Goal: Complete application form: Complete application form

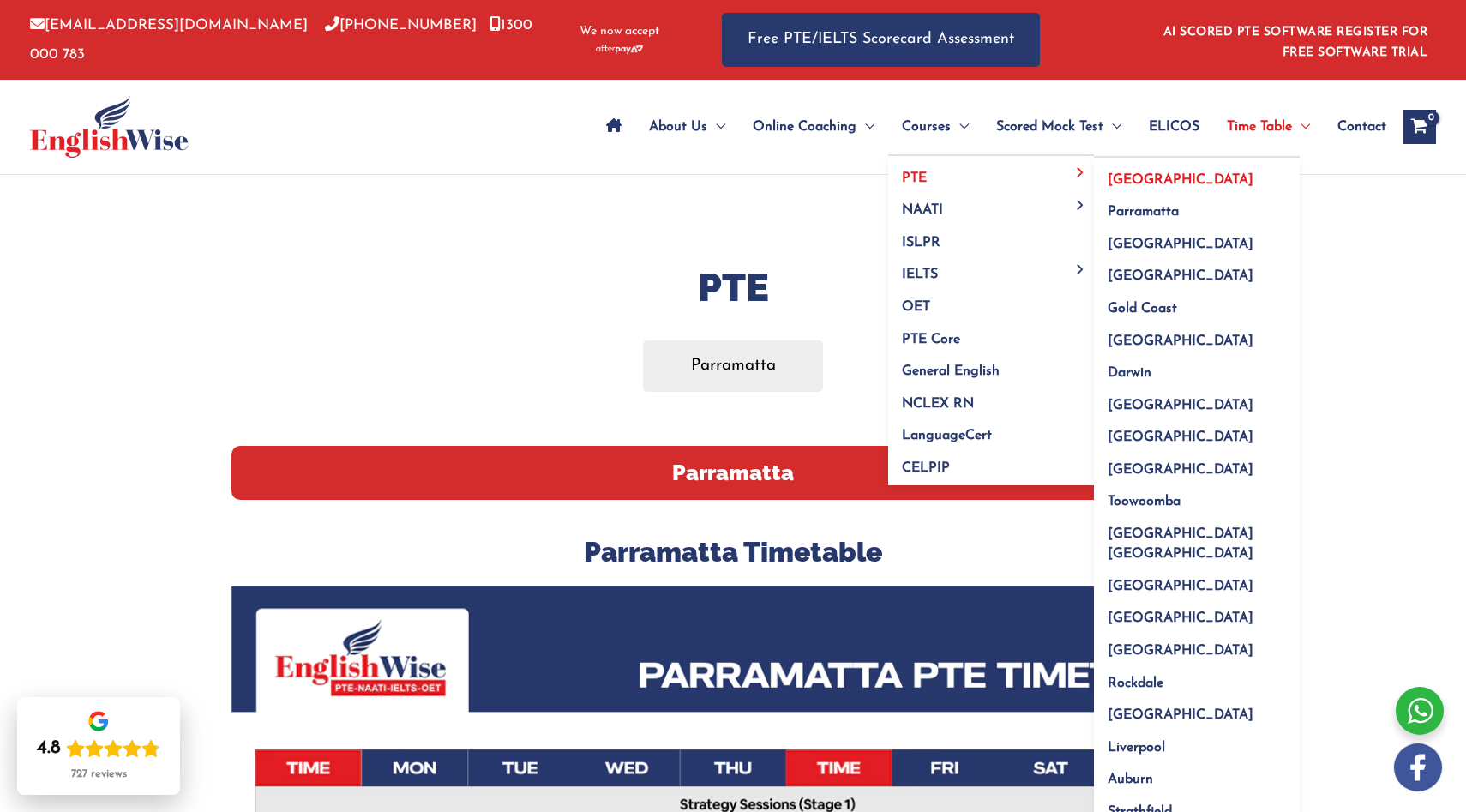
click at [1115, 179] on span "[GEOGRAPHIC_DATA]" at bounding box center [1180, 180] width 146 height 14
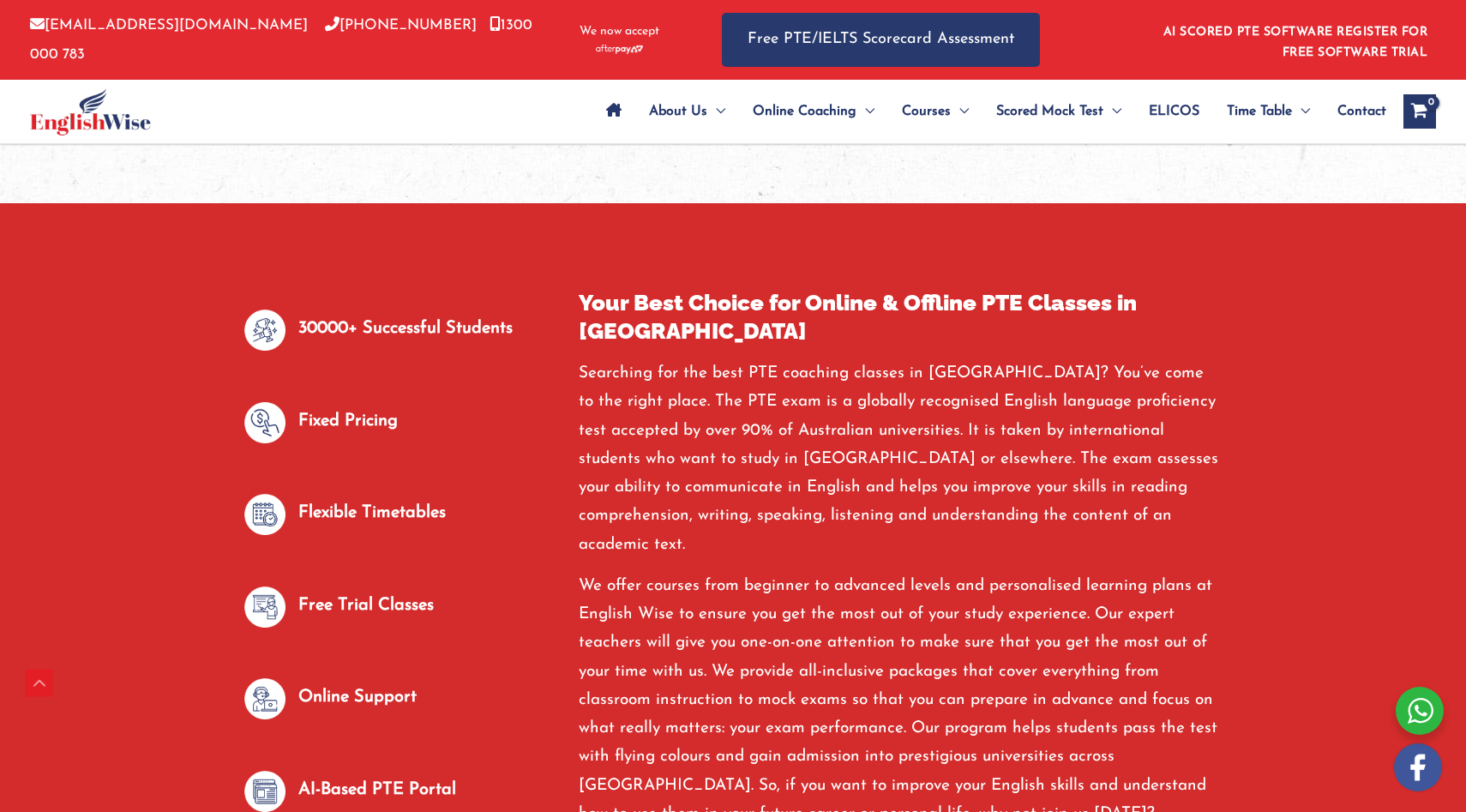
click at [417, 499] on p "Flexible Timetables" at bounding box center [372, 513] width 148 height 29
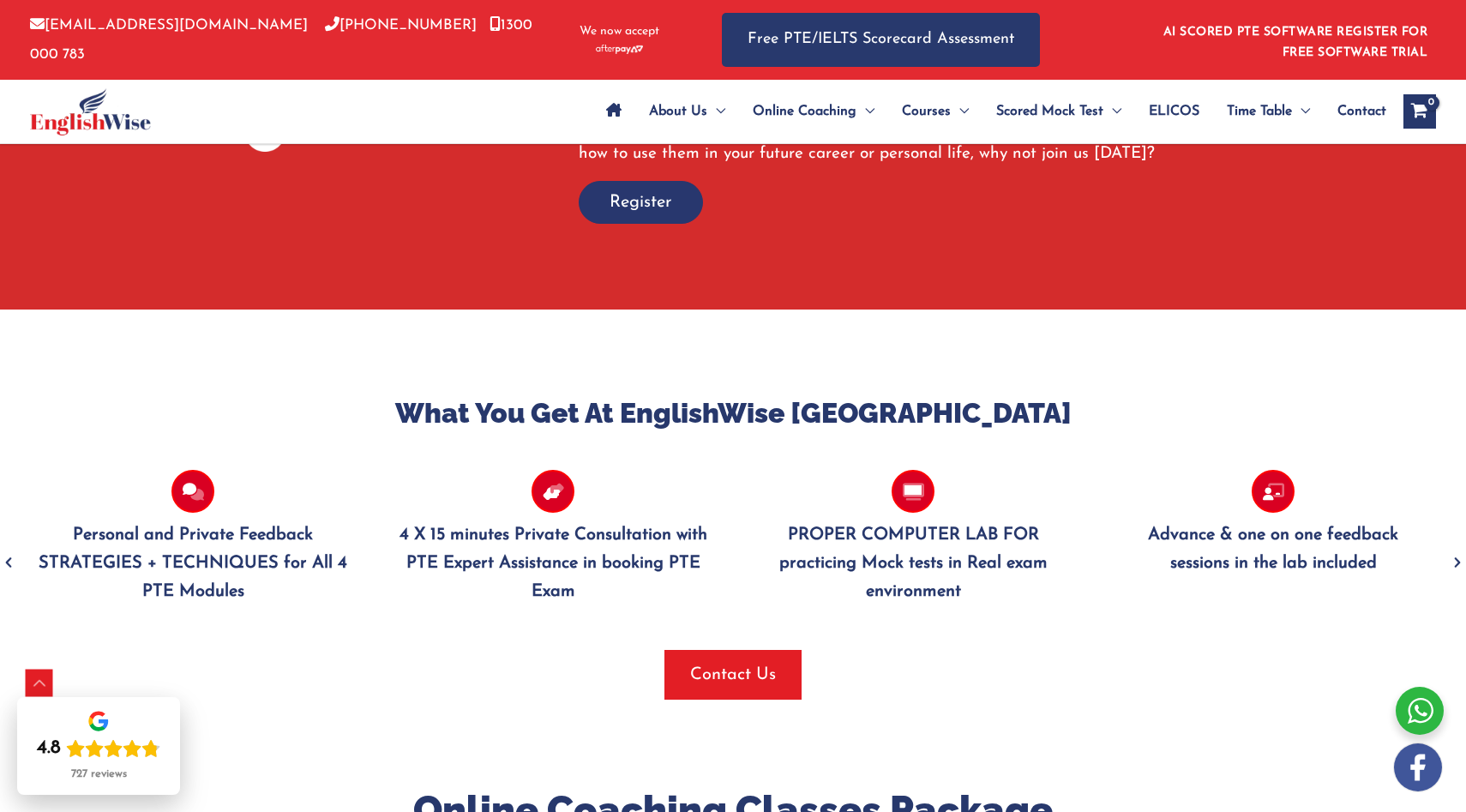
scroll to position [1457, 0]
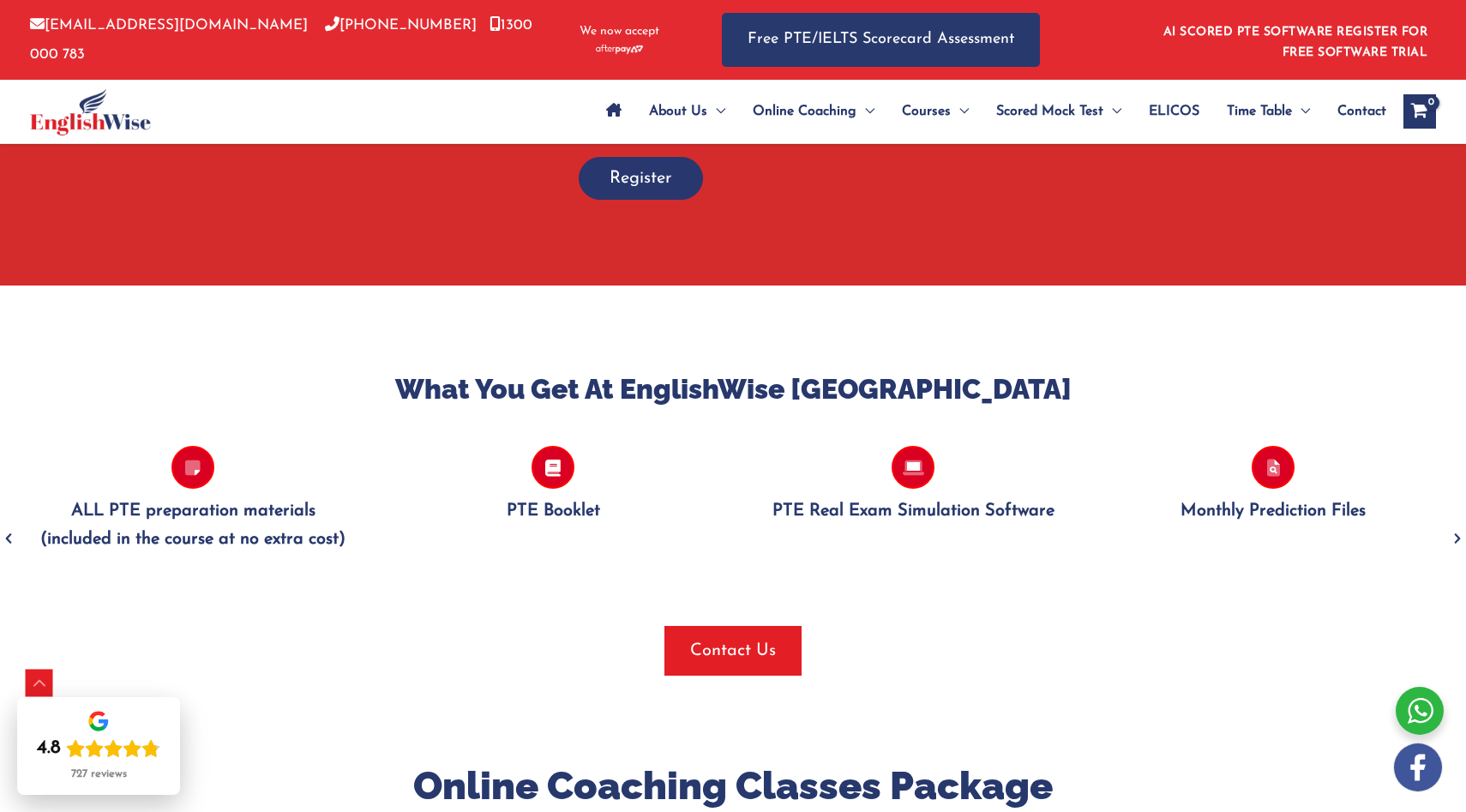
click at [10, 519] on icon "Previous" at bounding box center [8, 538] width 17 height 40
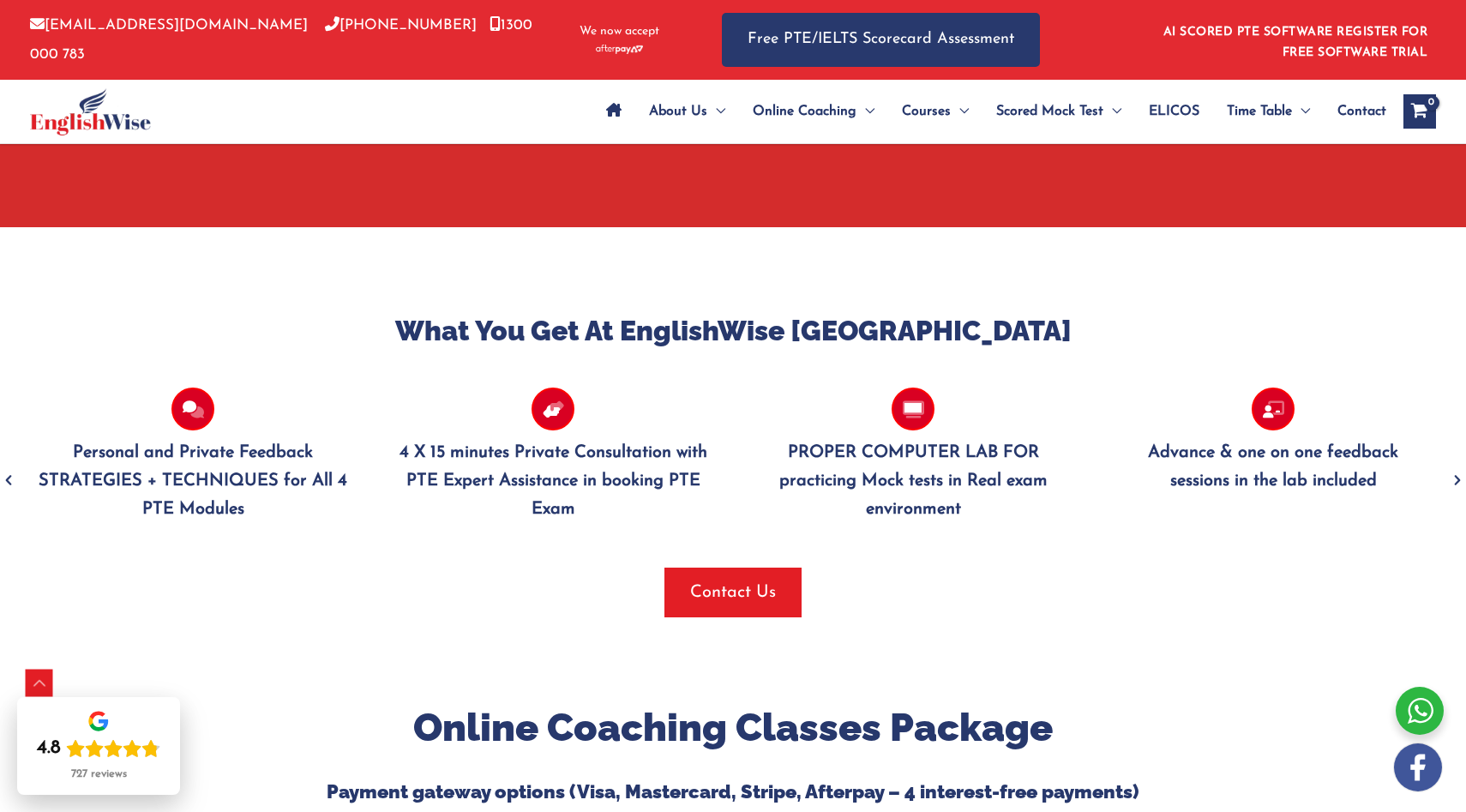
scroll to position [1516, 0]
click at [1455, 460] on icon "Next" at bounding box center [1457, 479] width 17 height 40
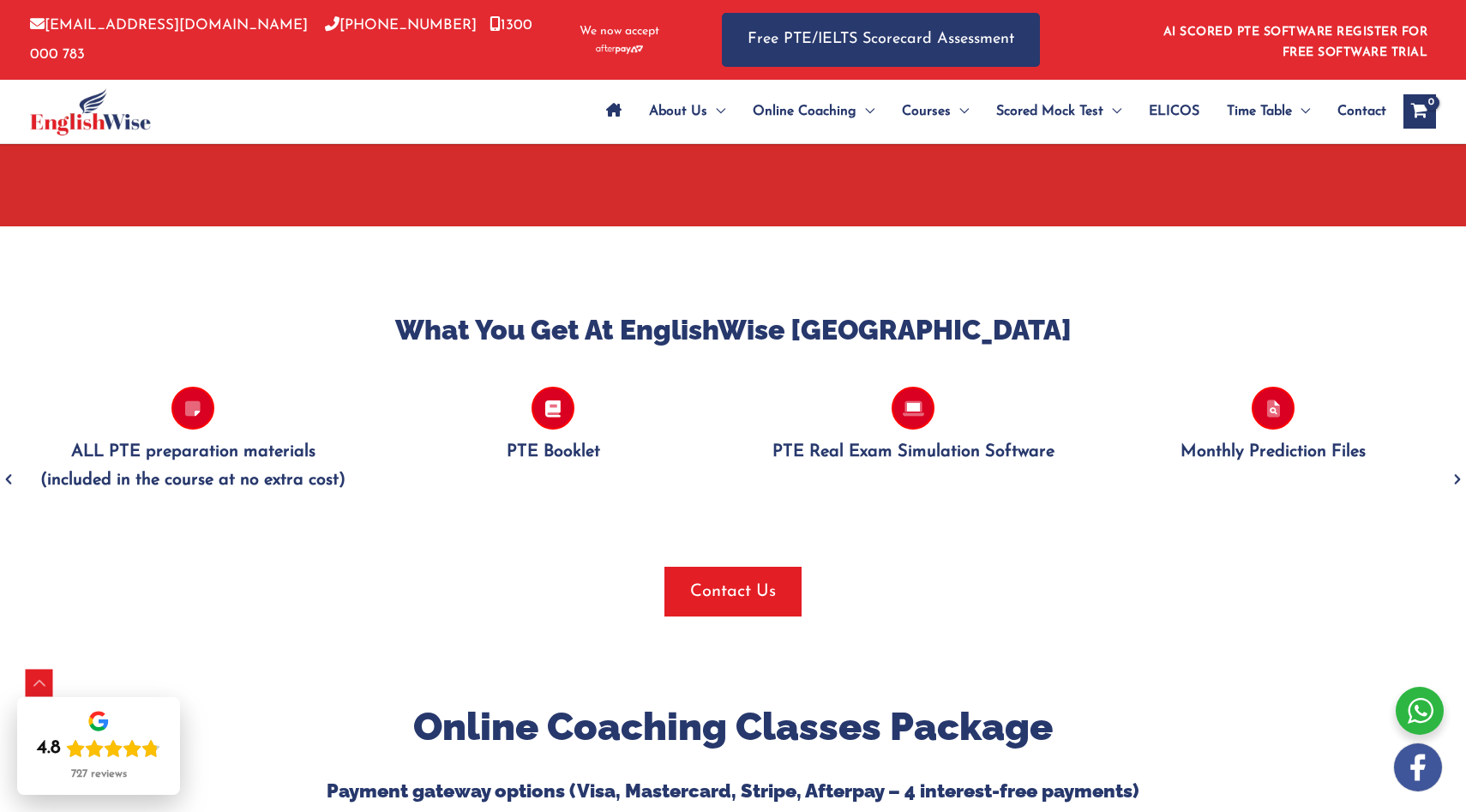
click at [1455, 460] on icon "Next" at bounding box center [1457, 479] width 17 height 40
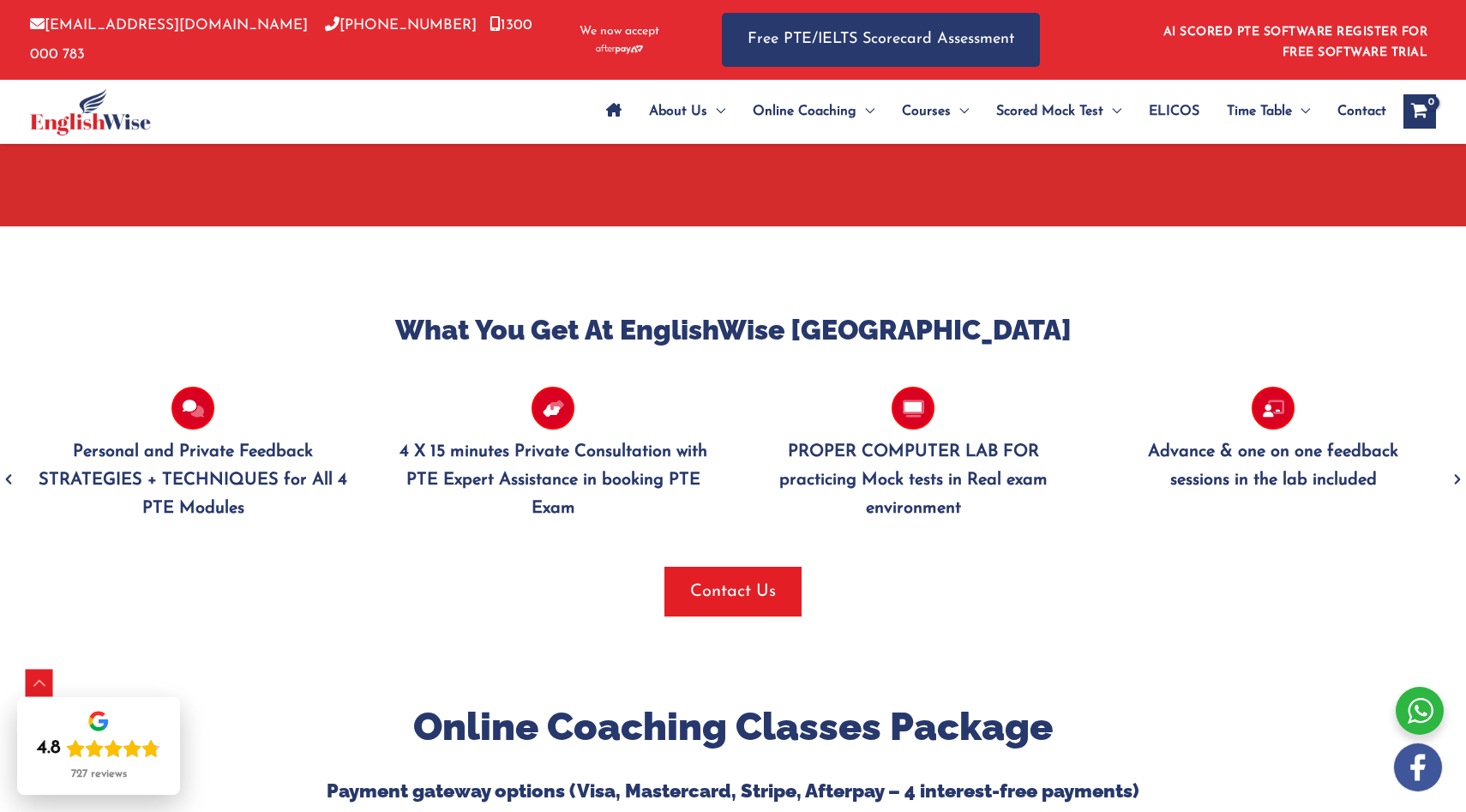
click at [1455, 460] on icon "Next" at bounding box center [1457, 479] width 17 height 40
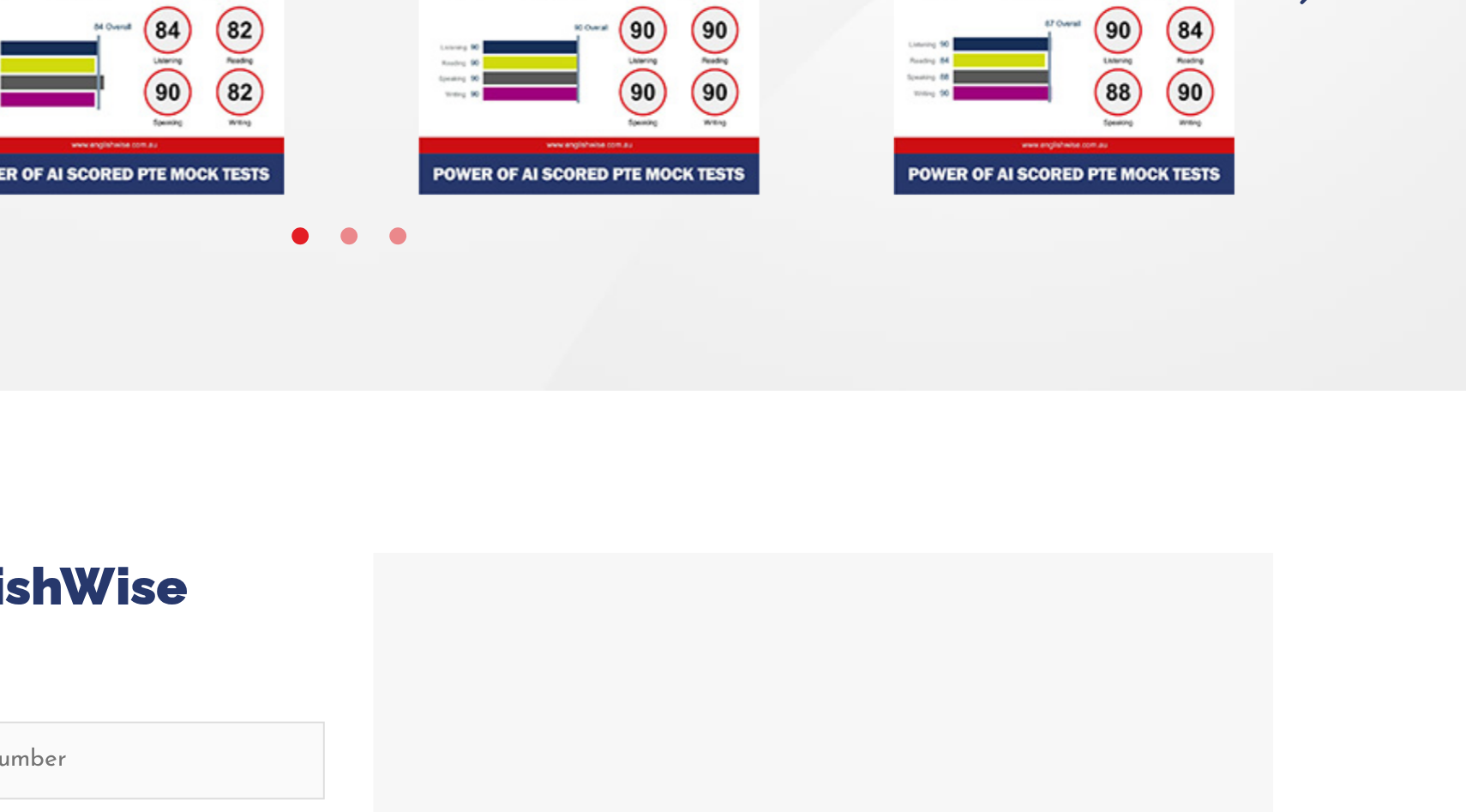
scroll to position [6459, 0]
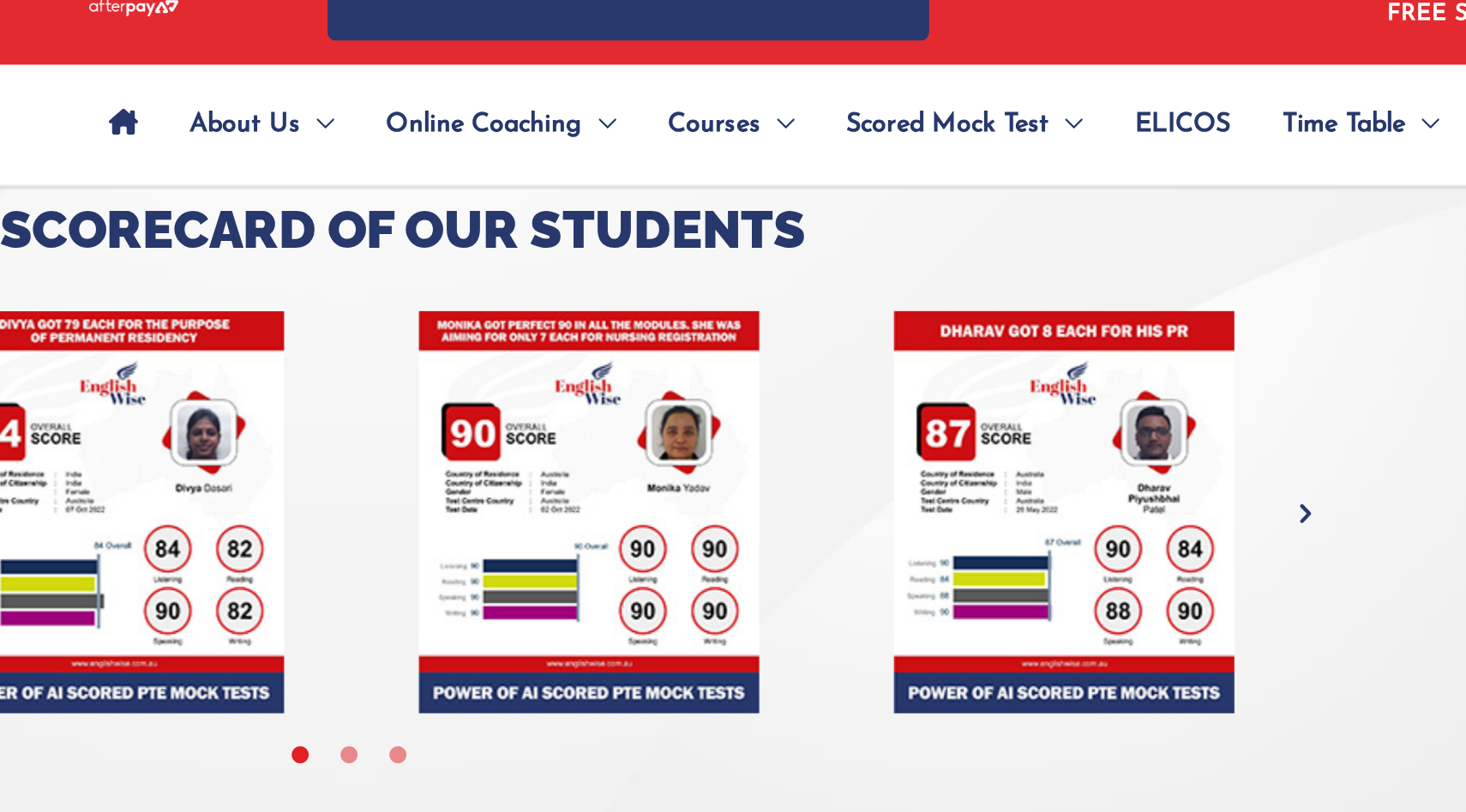
click at [1247, 211] on div at bounding box center [733, 294] width 1466 height 464
click at [1236, 308] on icon "Next" at bounding box center [1239, 316] width 17 height 17
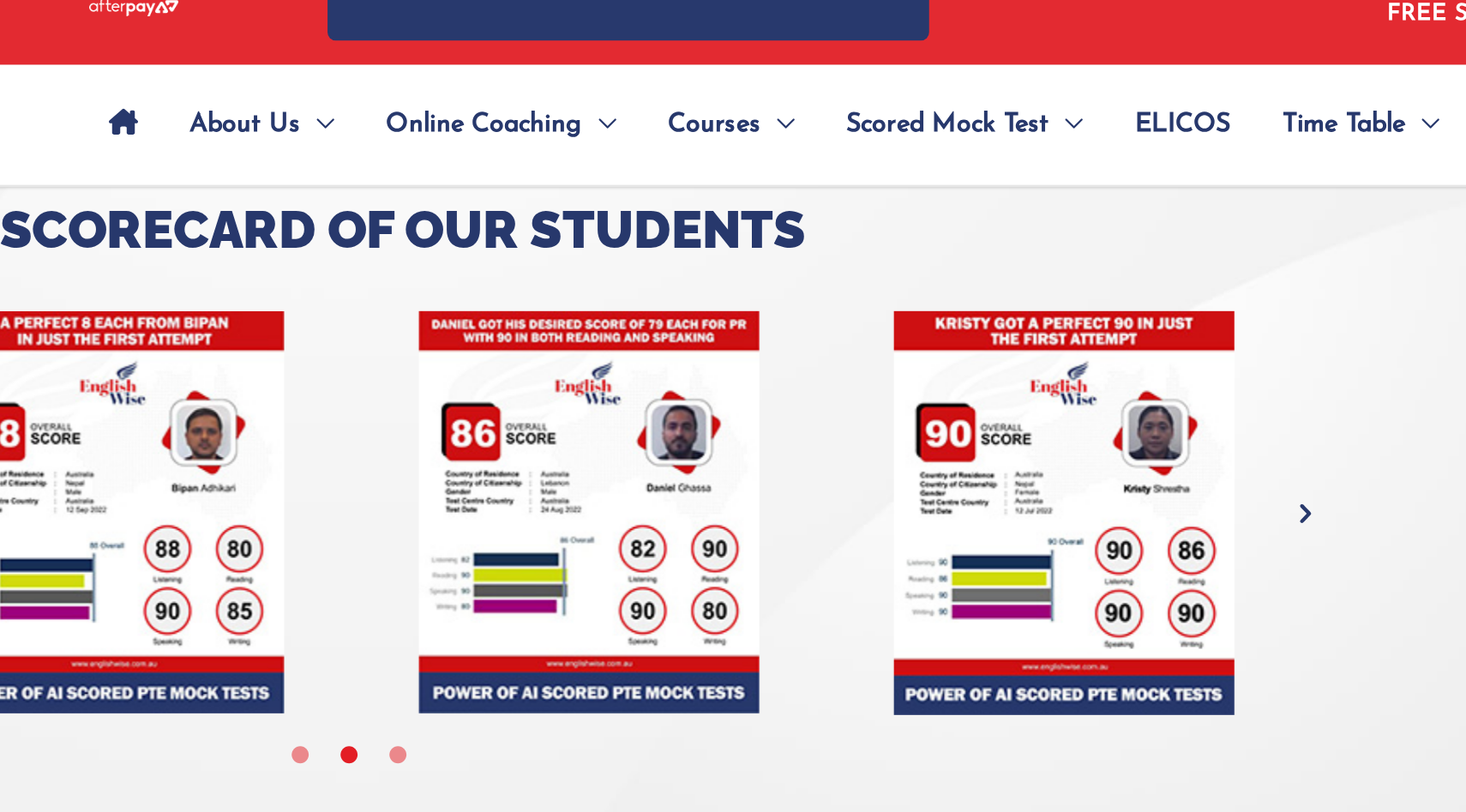
click at [1236, 308] on icon "Next" at bounding box center [1239, 316] width 17 height 17
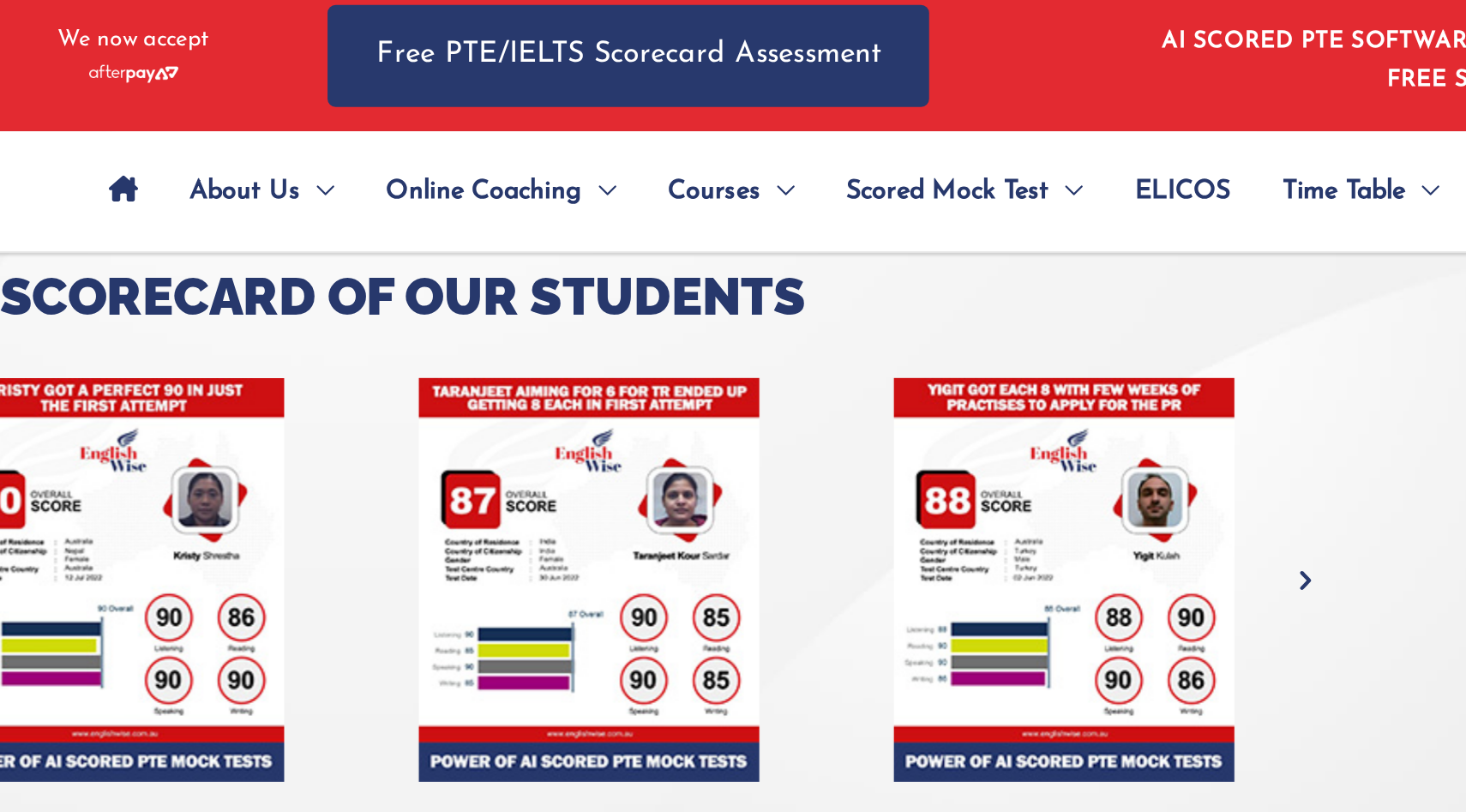
click at [1231, 308] on icon "Next" at bounding box center [1239, 316] width 17 height 17
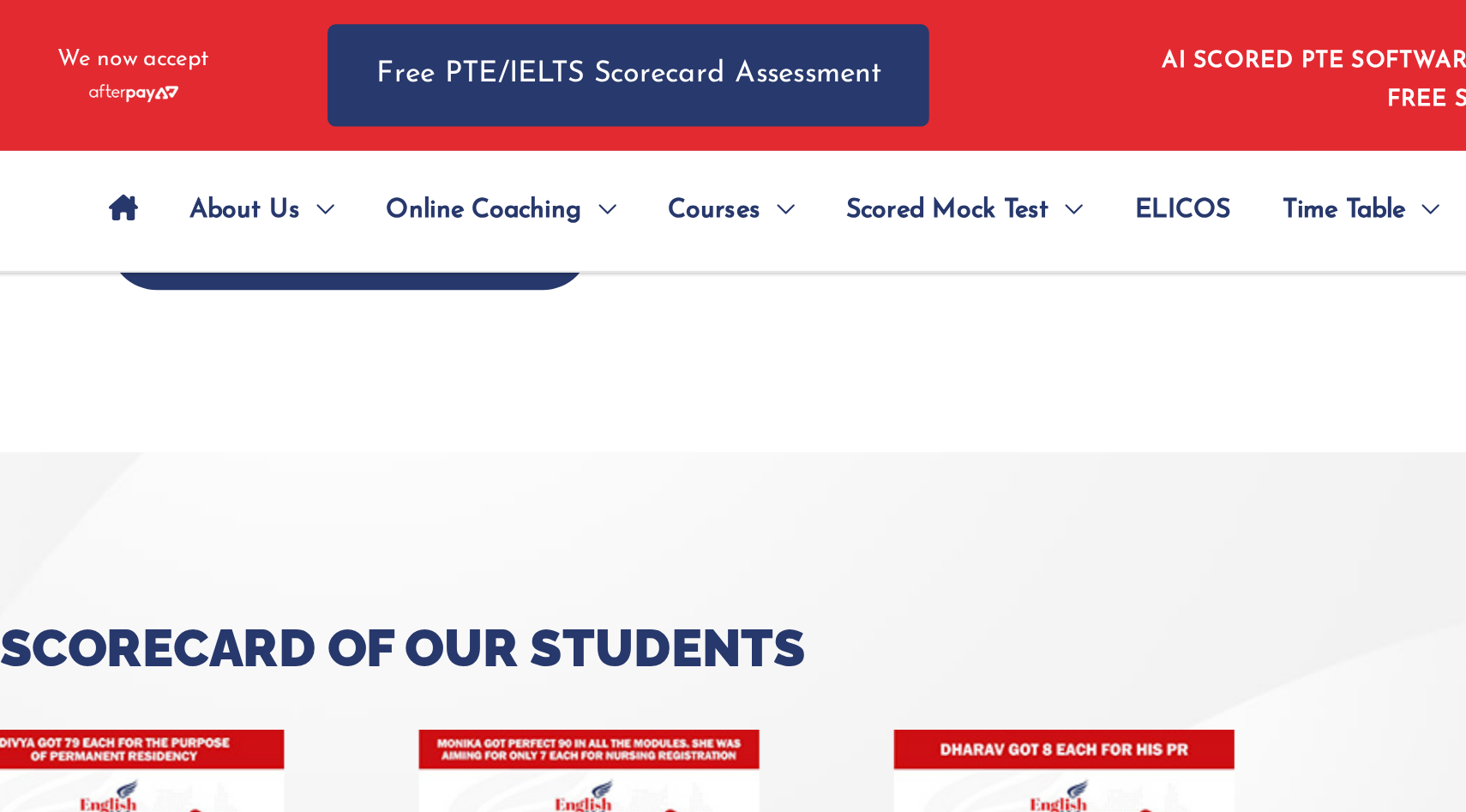
scroll to position [6270, 0]
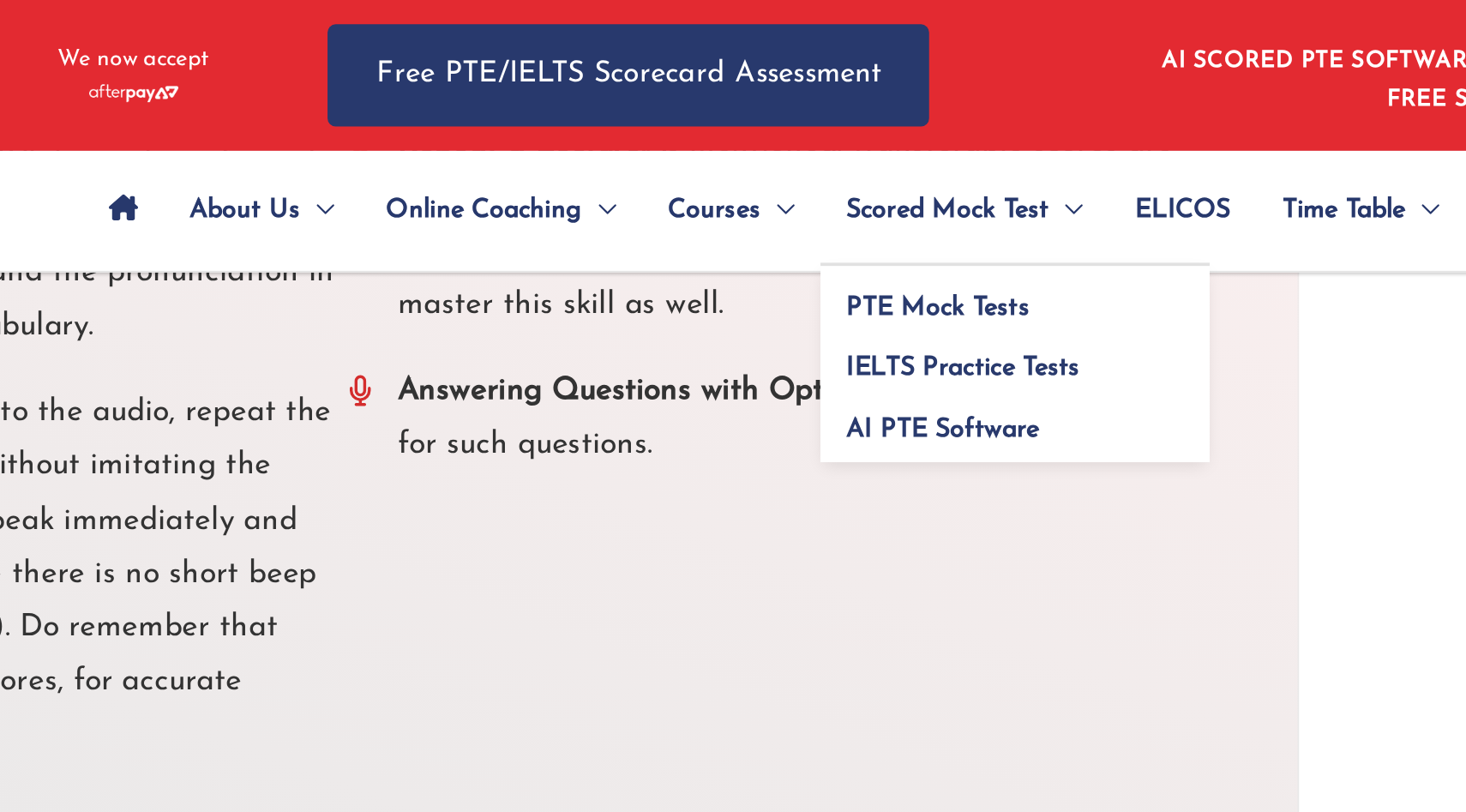
click at [1064, 111] on span "Scored Mock Test" at bounding box center [1050, 111] width 107 height 60
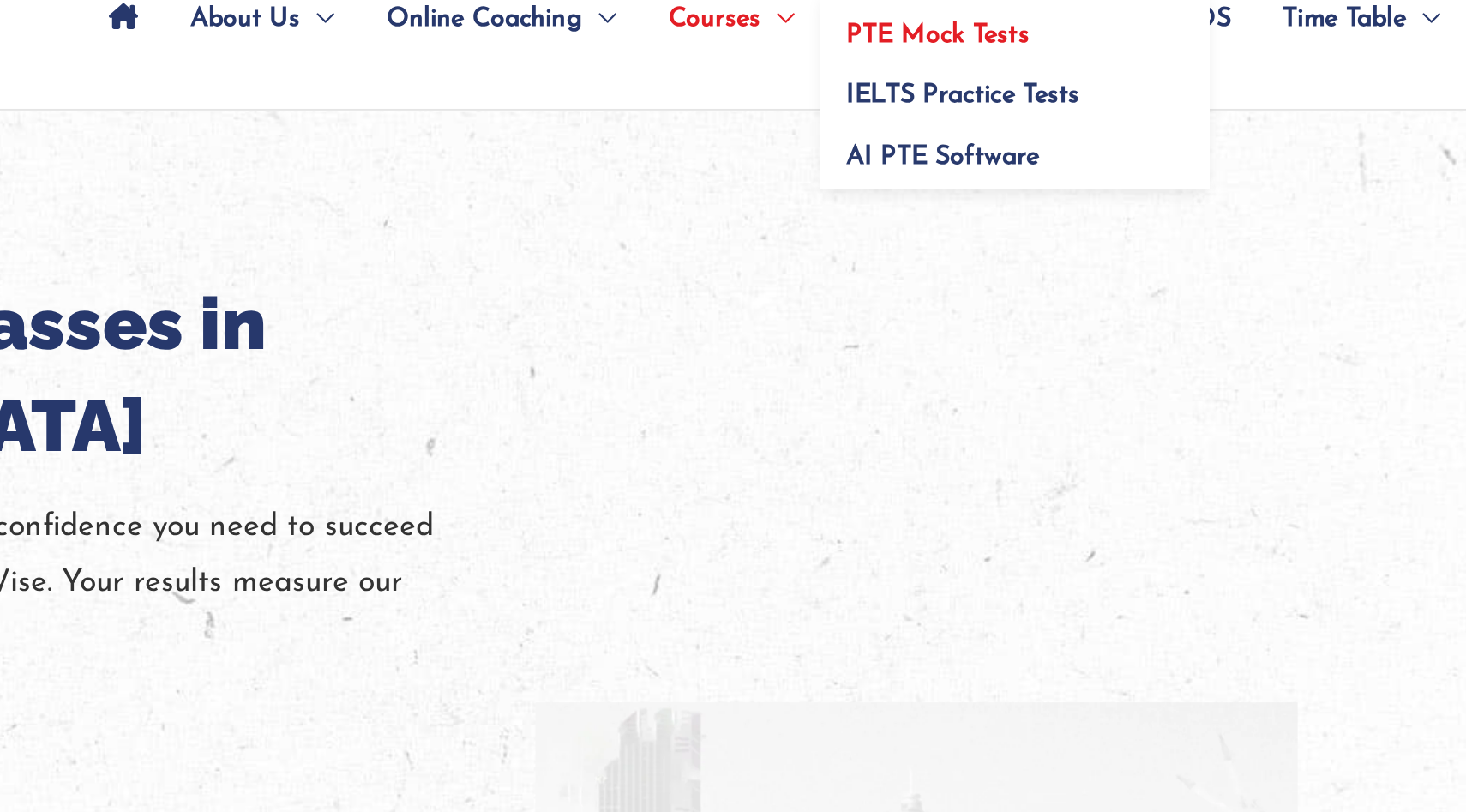
scroll to position [27, 0]
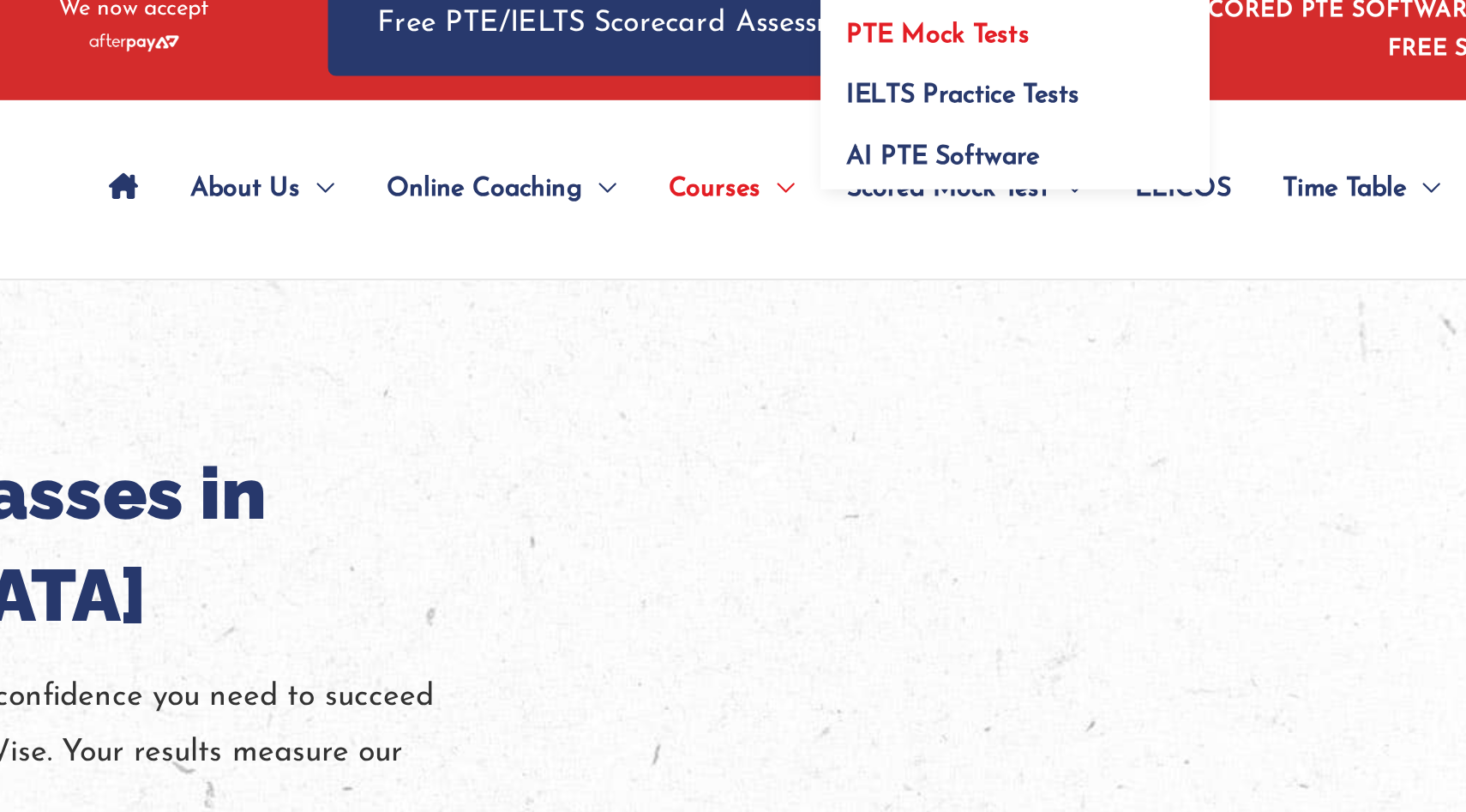
click at [1058, 166] on div at bounding box center [733, 548] width 1466 height 800
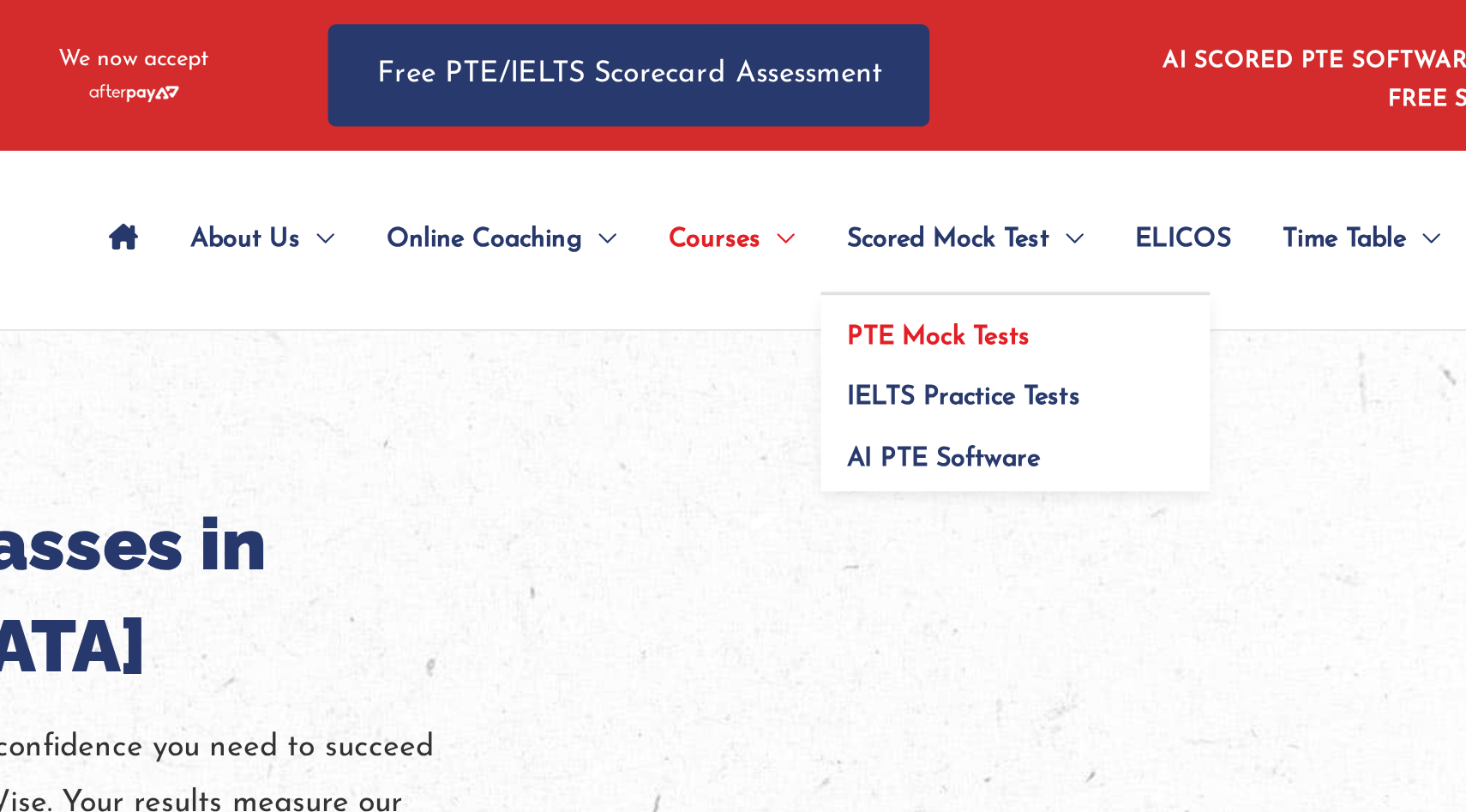
click at [1047, 173] on span "PTE Mock Tests" at bounding box center [1045, 178] width 96 height 14
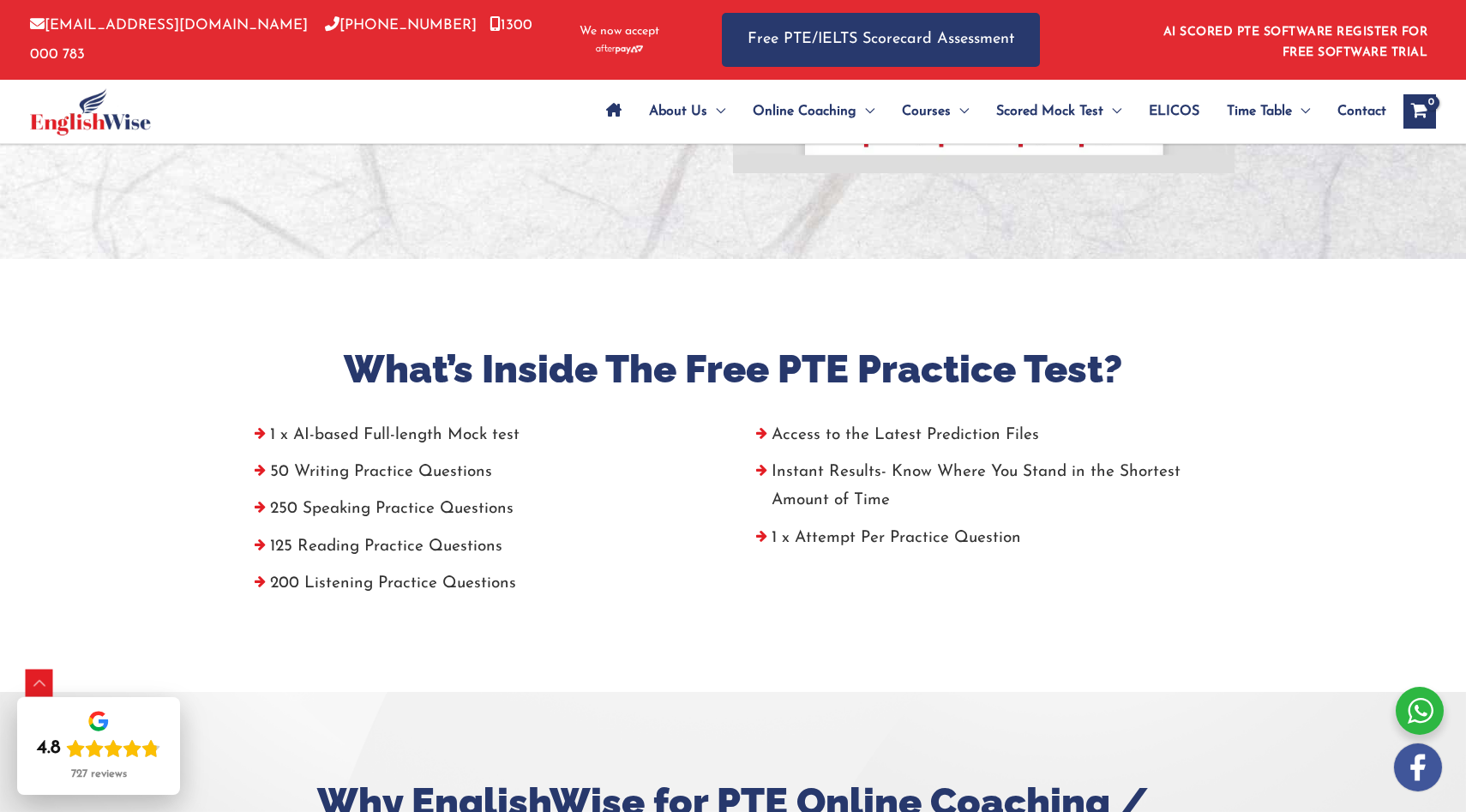
scroll to position [365, 0]
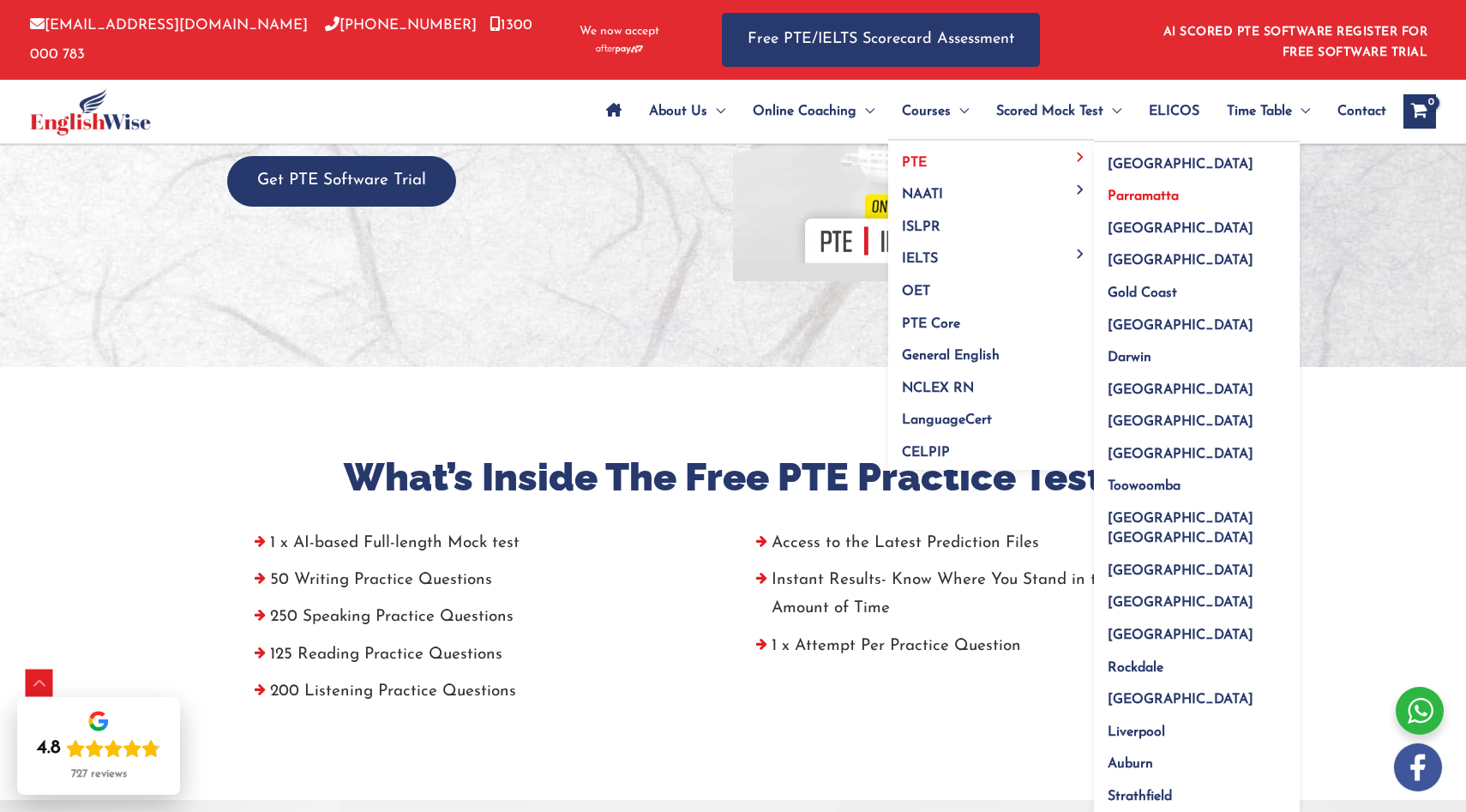
click at [1125, 202] on span "Parramatta" at bounding box center [1143, 196] width 71 height 14
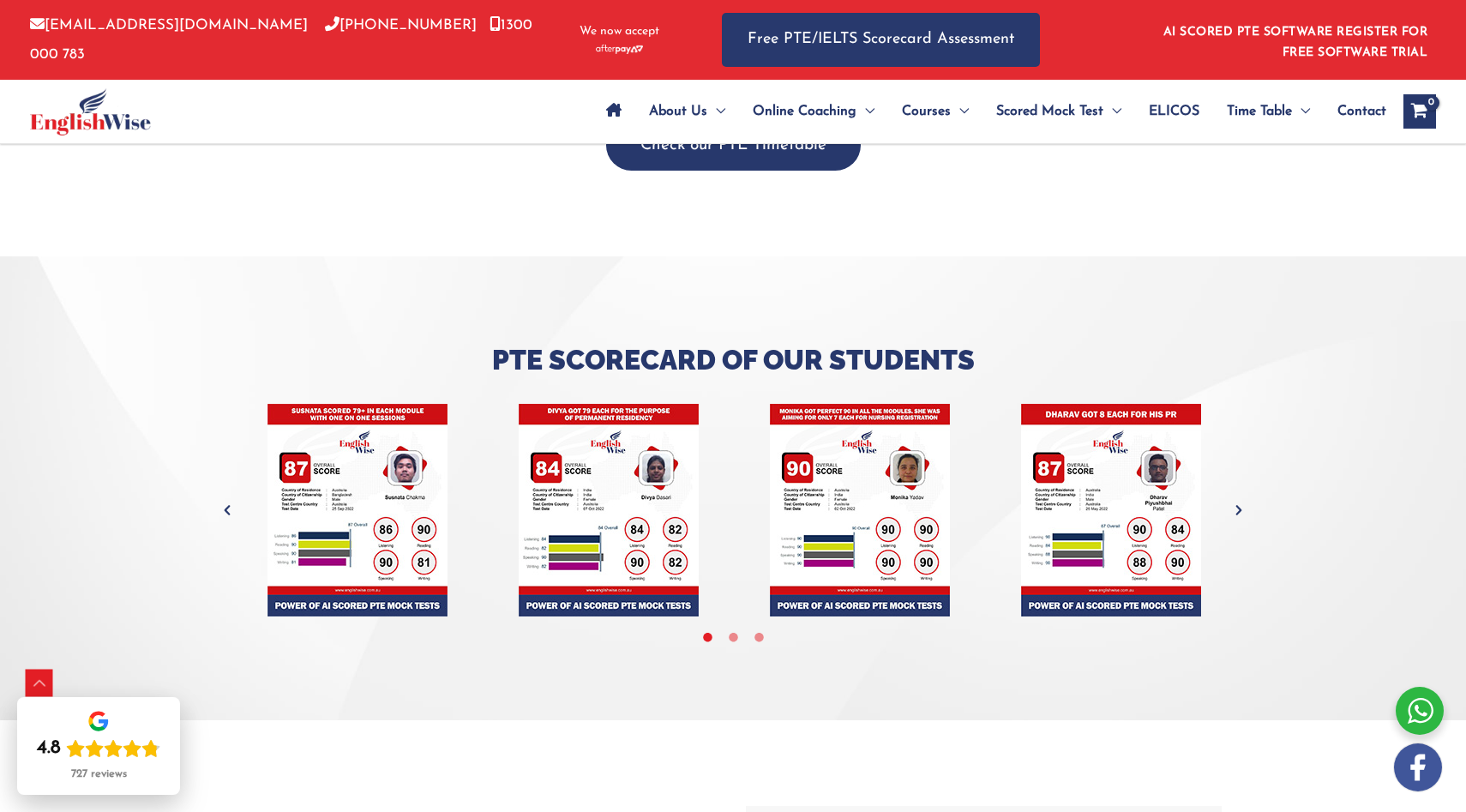
scroll to position [7334, 0]
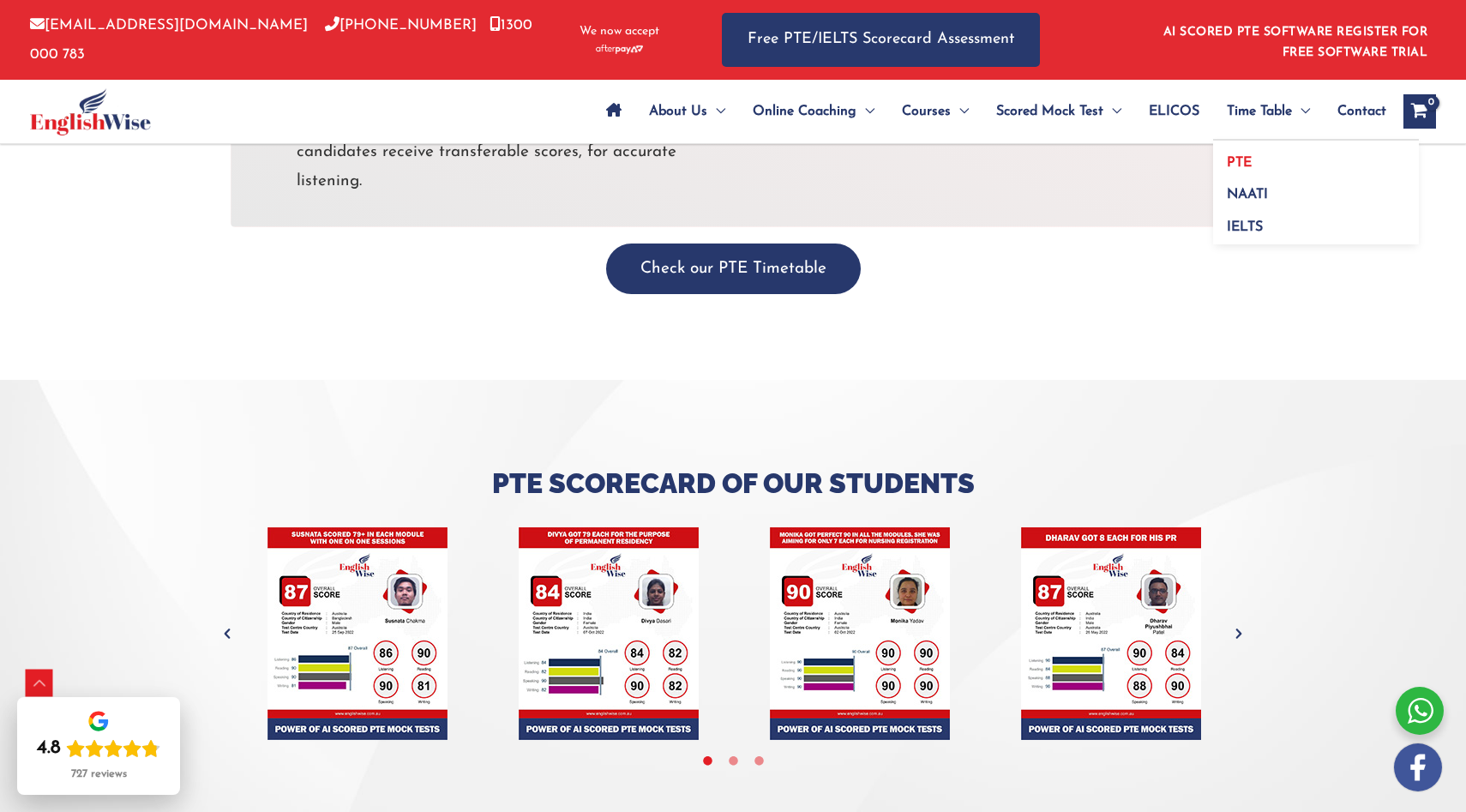
click at [1244, 158] on span "PTE" at bounding box center [1239, 162] width 25 height 14
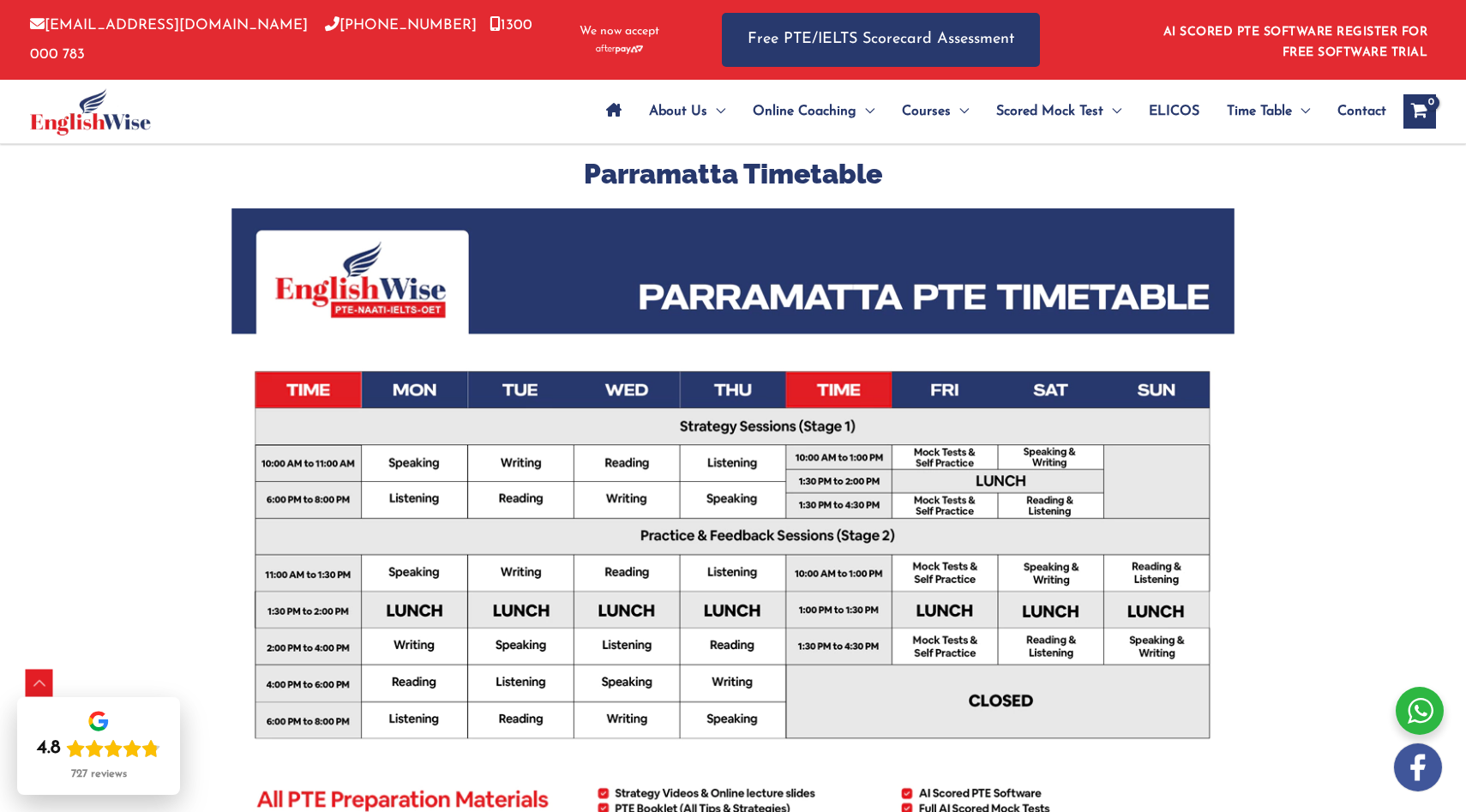
scroll to position [369, 0]
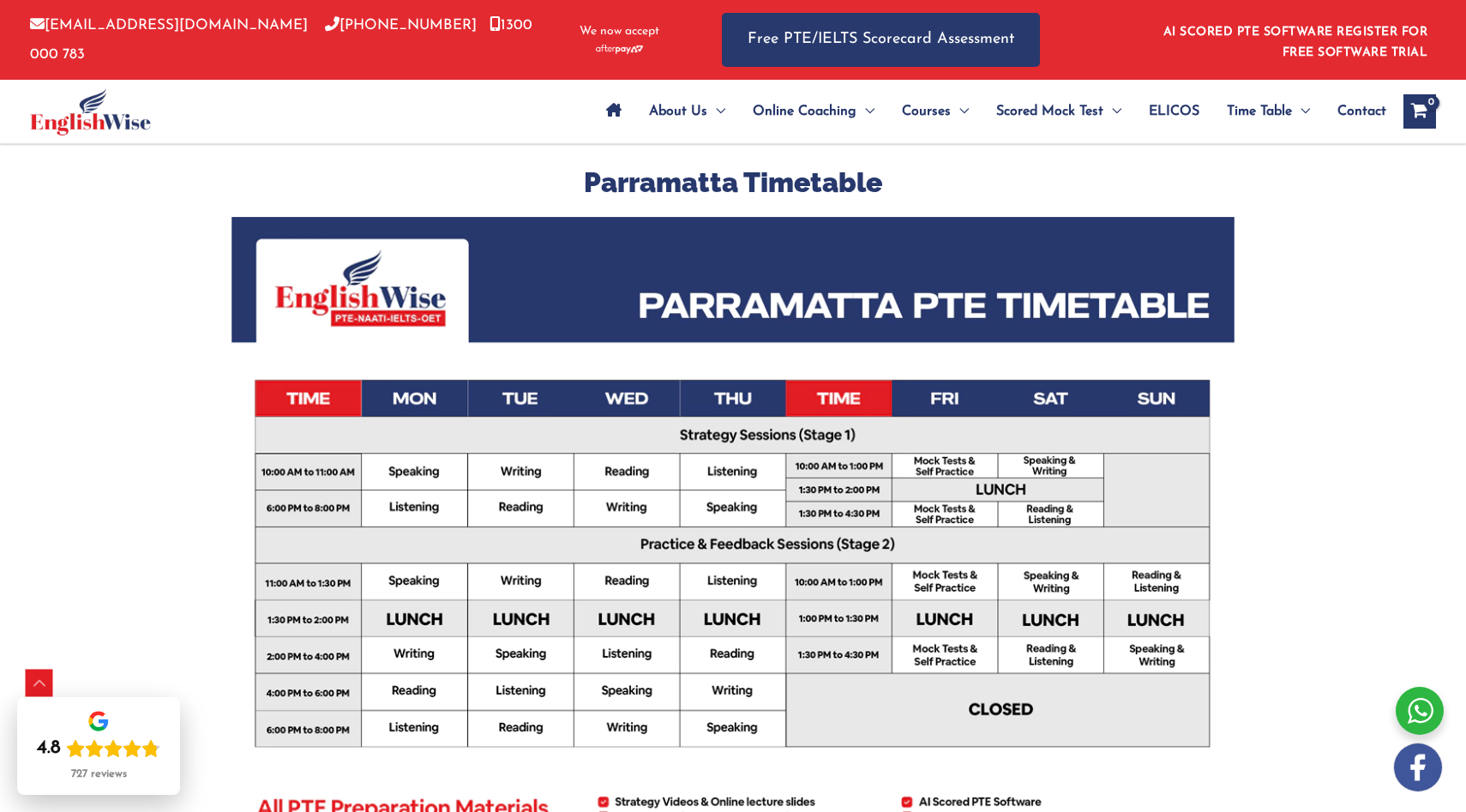
click at [863, 405] on img at bounding box center [733, 571] width 1003 height 709
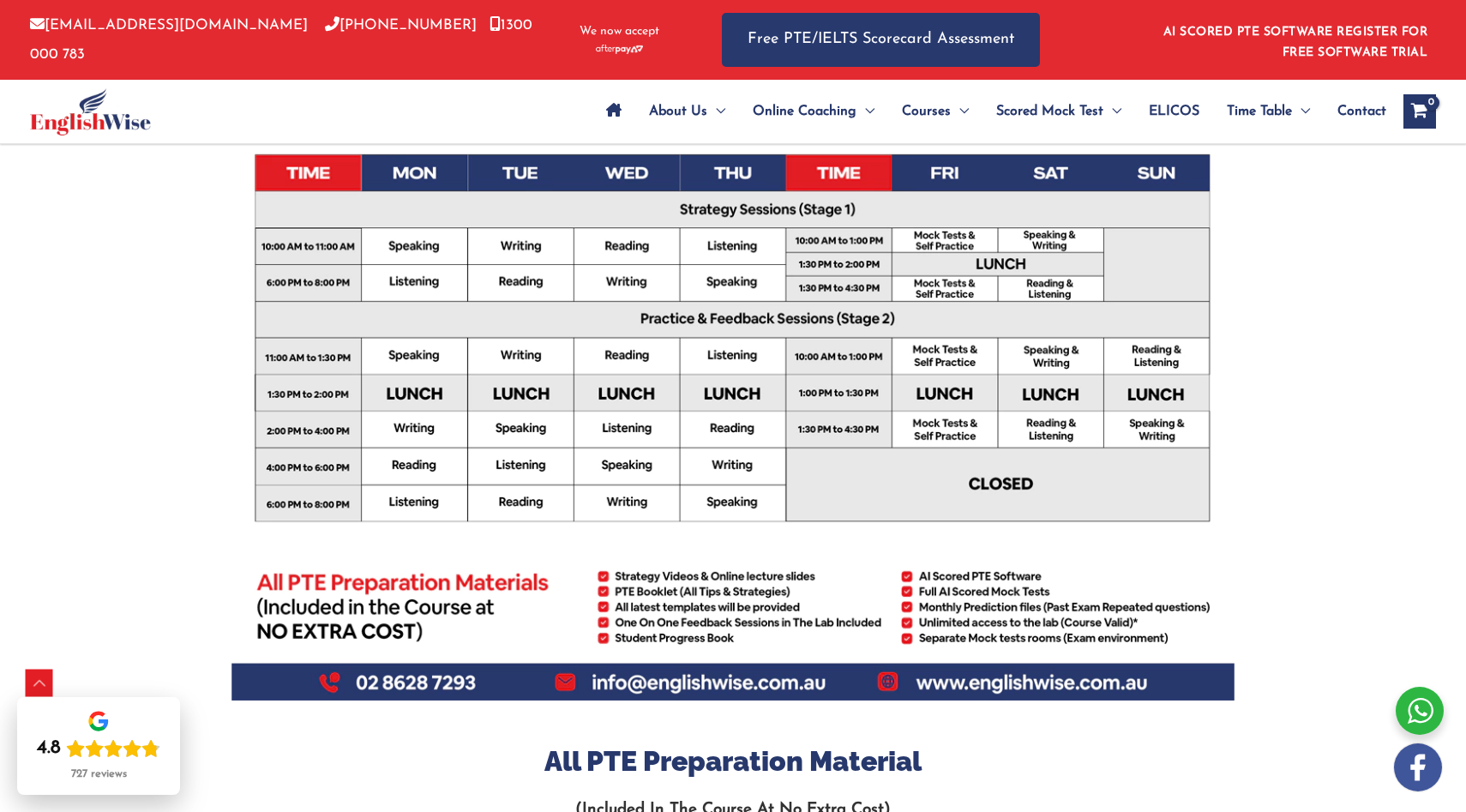
scroll to position [546, 0]
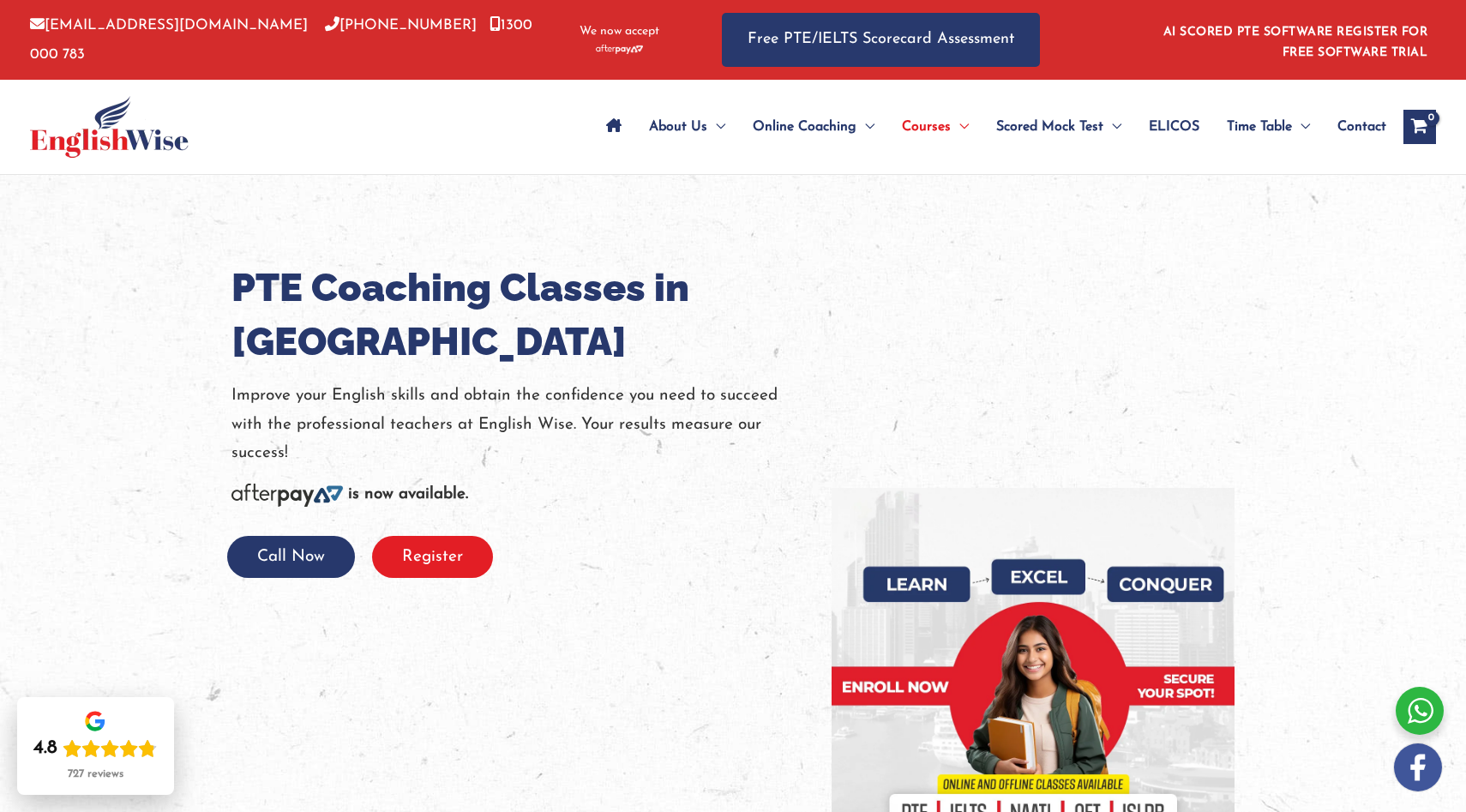
click at [452, 569] on button "Register" at bounding box center [432, 556] width 121 height 42
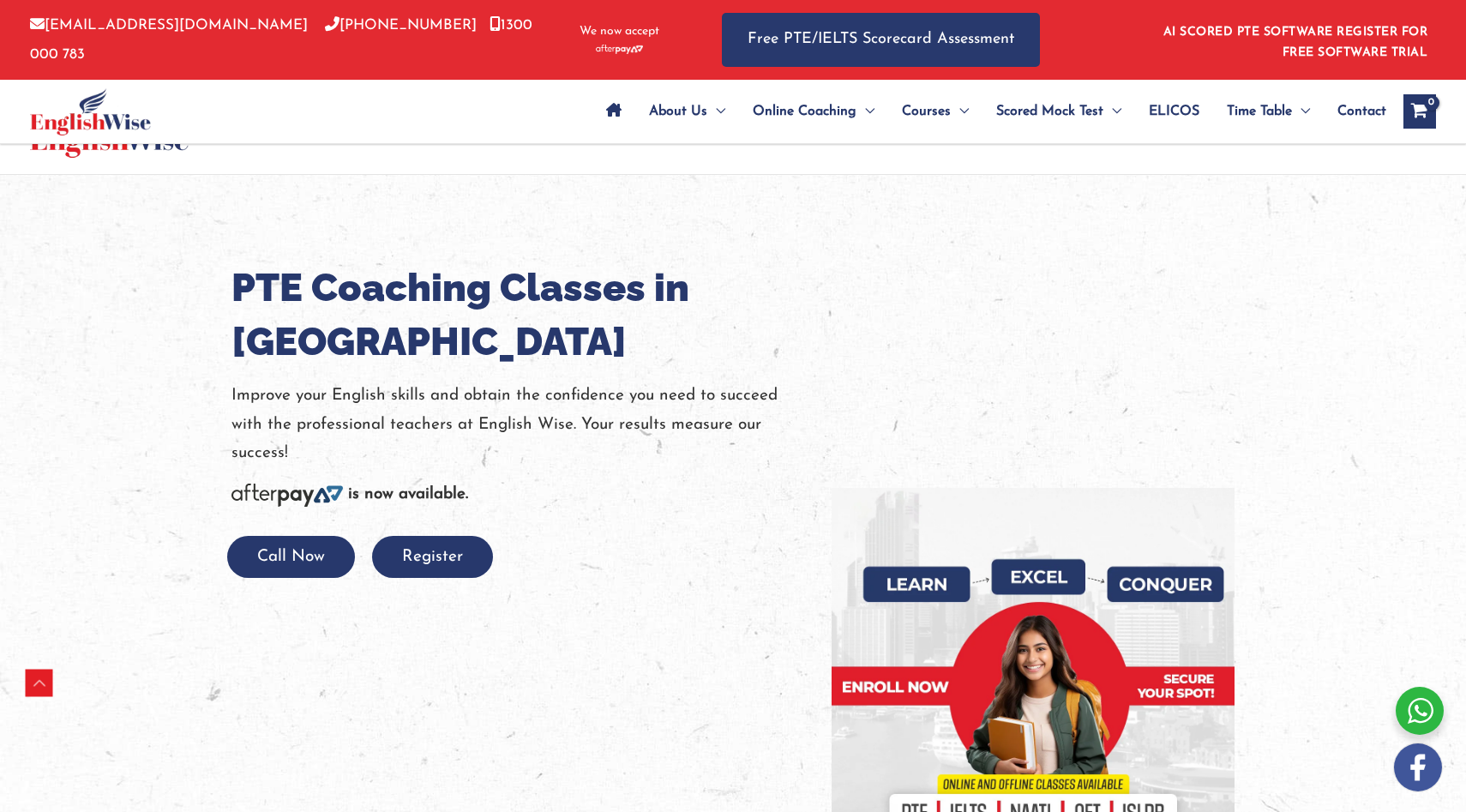
scroll to position [1044, 0]
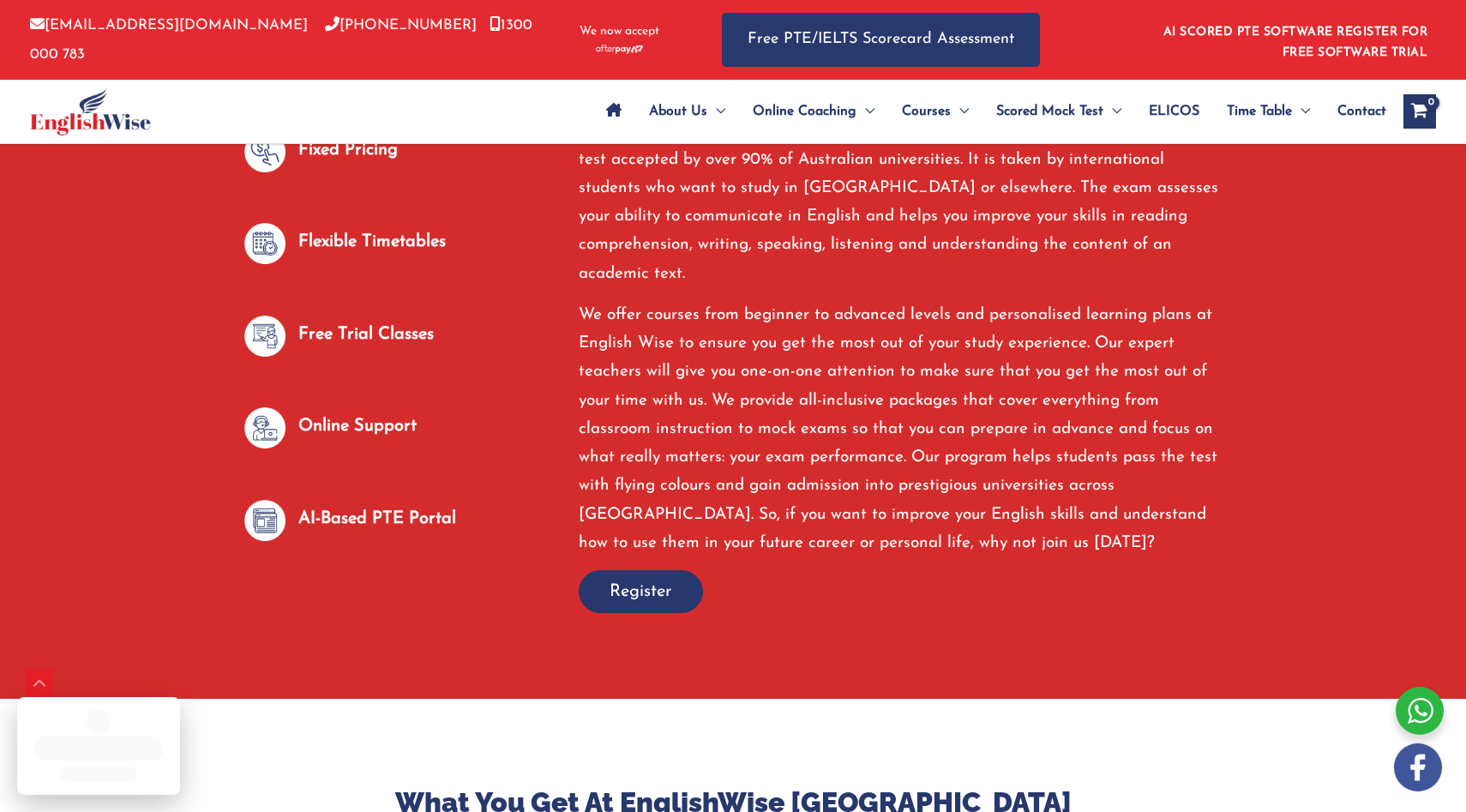
click at [620, 580] on span "Register" at bounding box center [641, 592] width 63 height 24
click at [642, 580] on span "Register" at bounding box center [641, 592] width 63 height 24
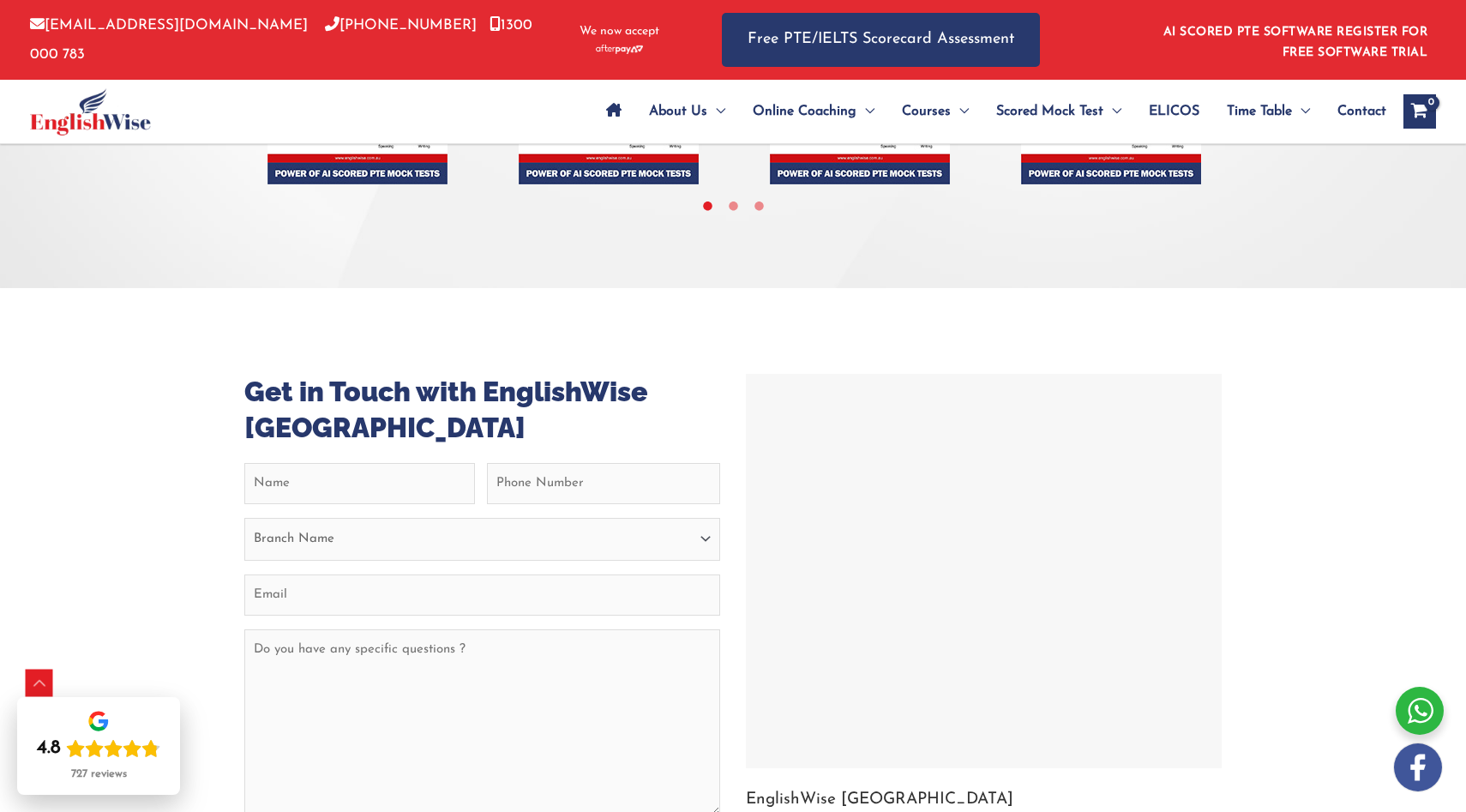
scroll to position [6730, 0]
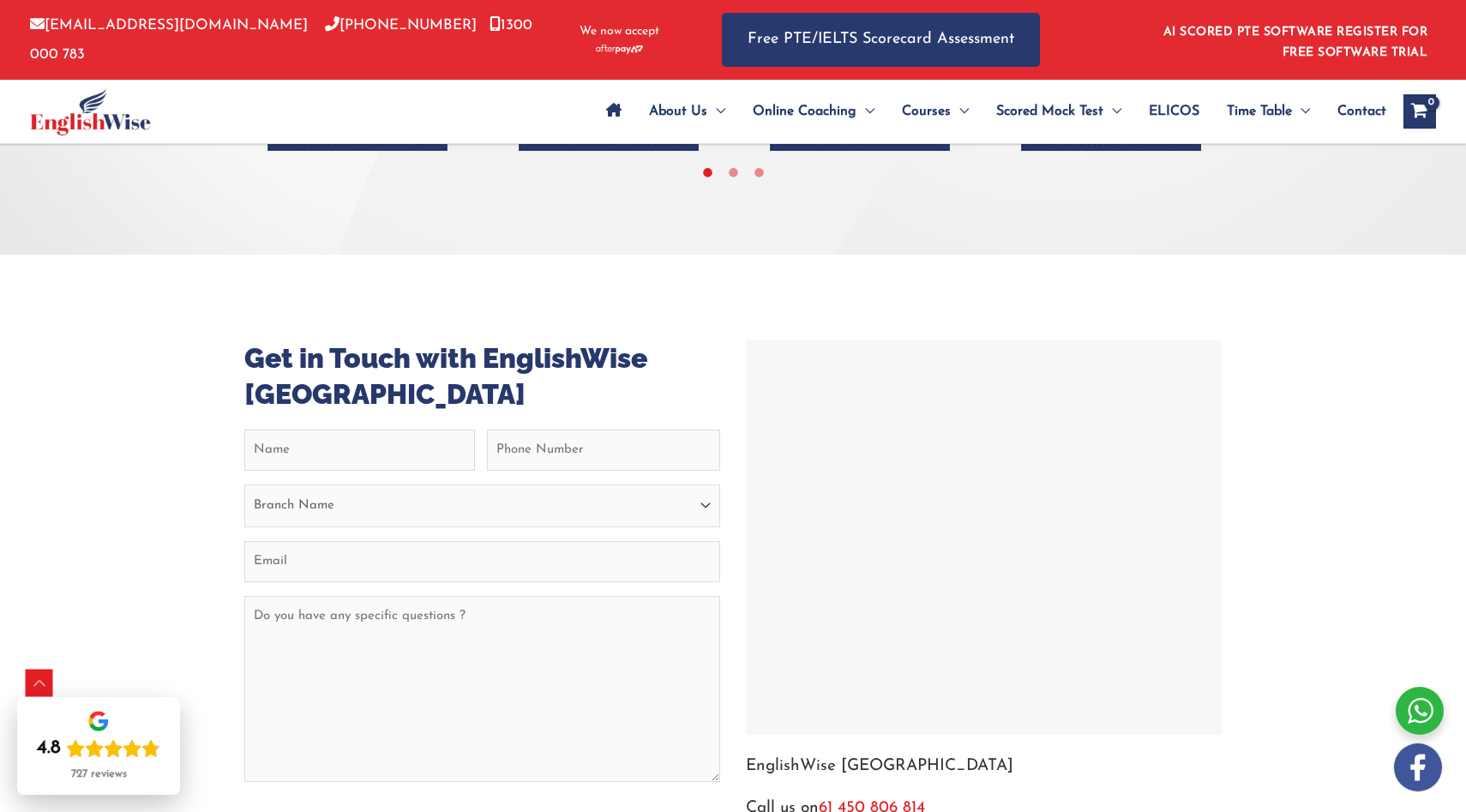
click at [1007, 412] on div at bounding box center [984, 537] width 468 height 386
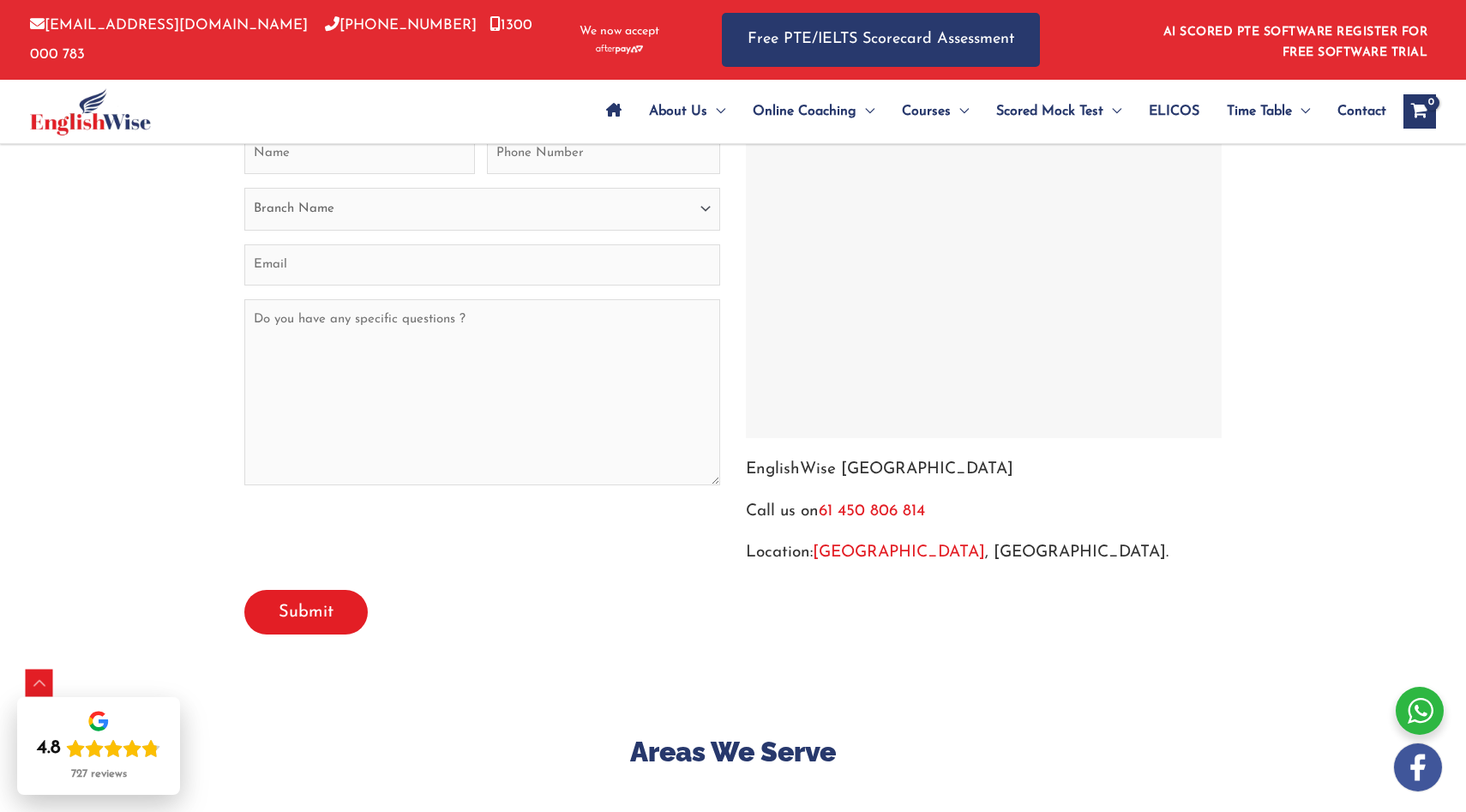
scroll to position [7466, 0]
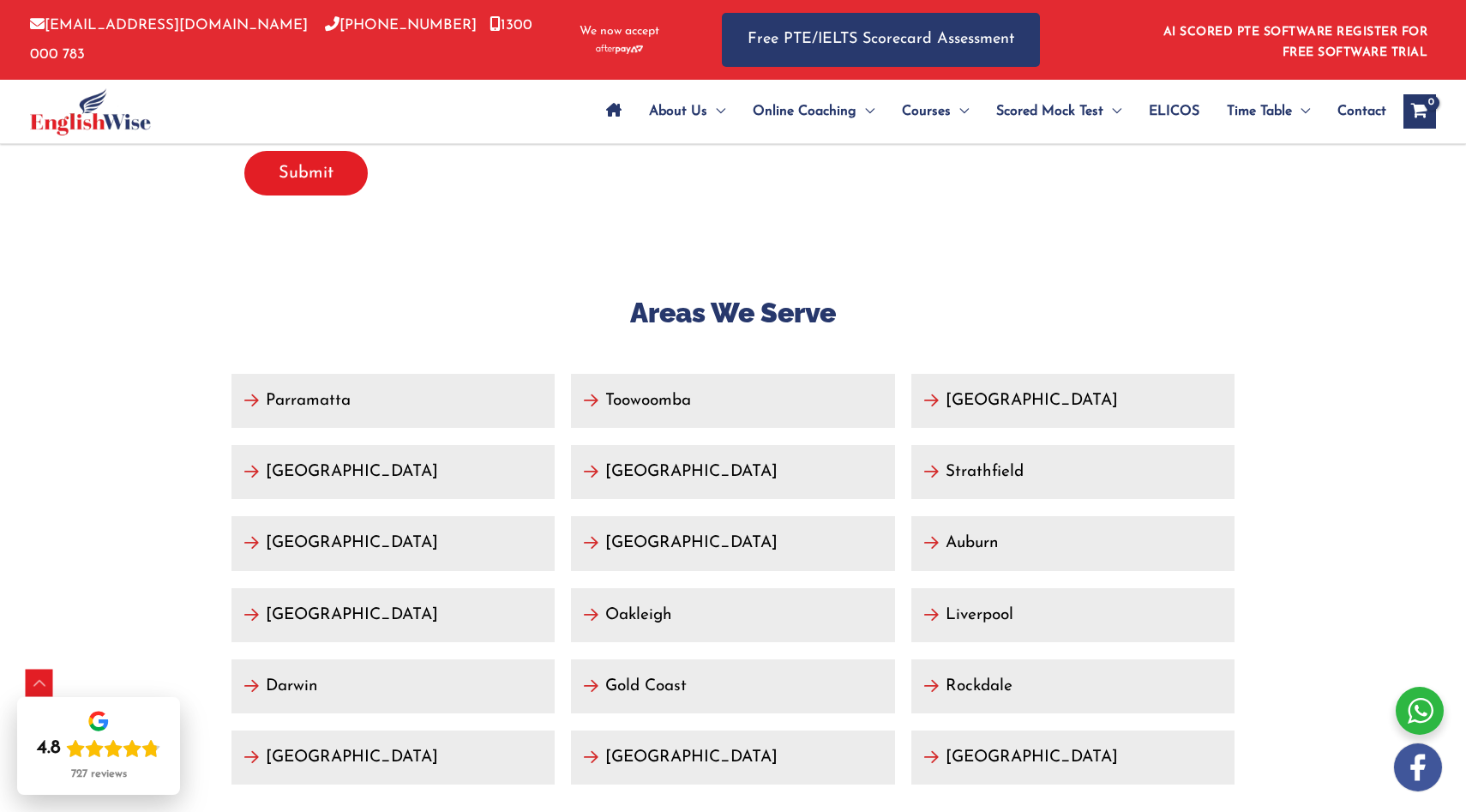
click at [429, 445] on link "[GEOGRAPHIC_DATA]" at bounding box center [393, 471] width 323 height 54
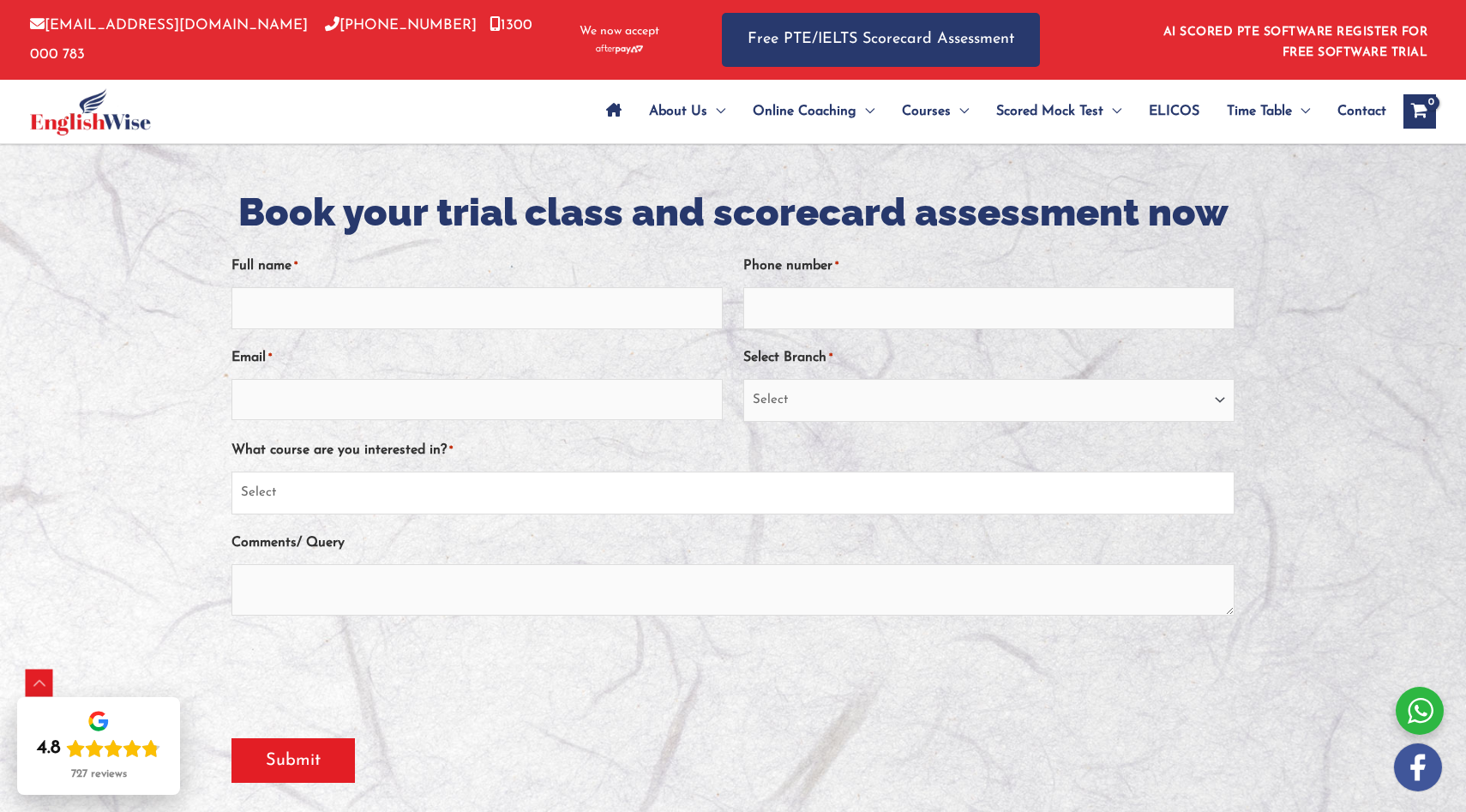
click at [404, 490] on select "Select PTE NAATI IELTS OET General English" at bounding box center [733, 493] width 1003 height 43
select select "PTE"
click at [231, 472] on select "Select PTE NAATI IELTS OET General English" at bounding box center [733, 493] width 1003 height 43
click at [375, 404] on input "Email *" at bounding box center [477, 400] width 491 height 41
click at [437, 255] on div "Full name *" at bounding box center [477, 289] width 491 height 78
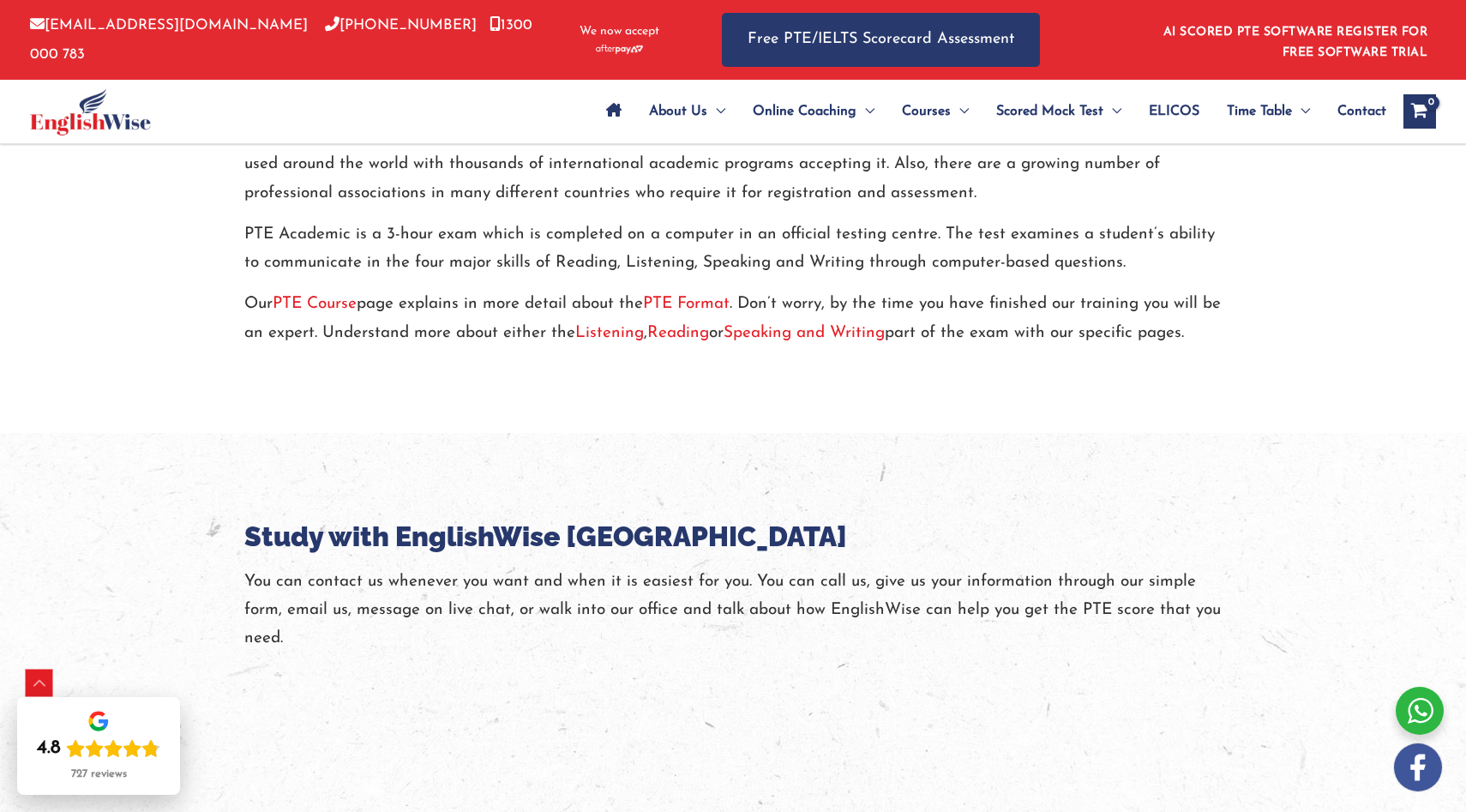
scroll to position [2760, 0]
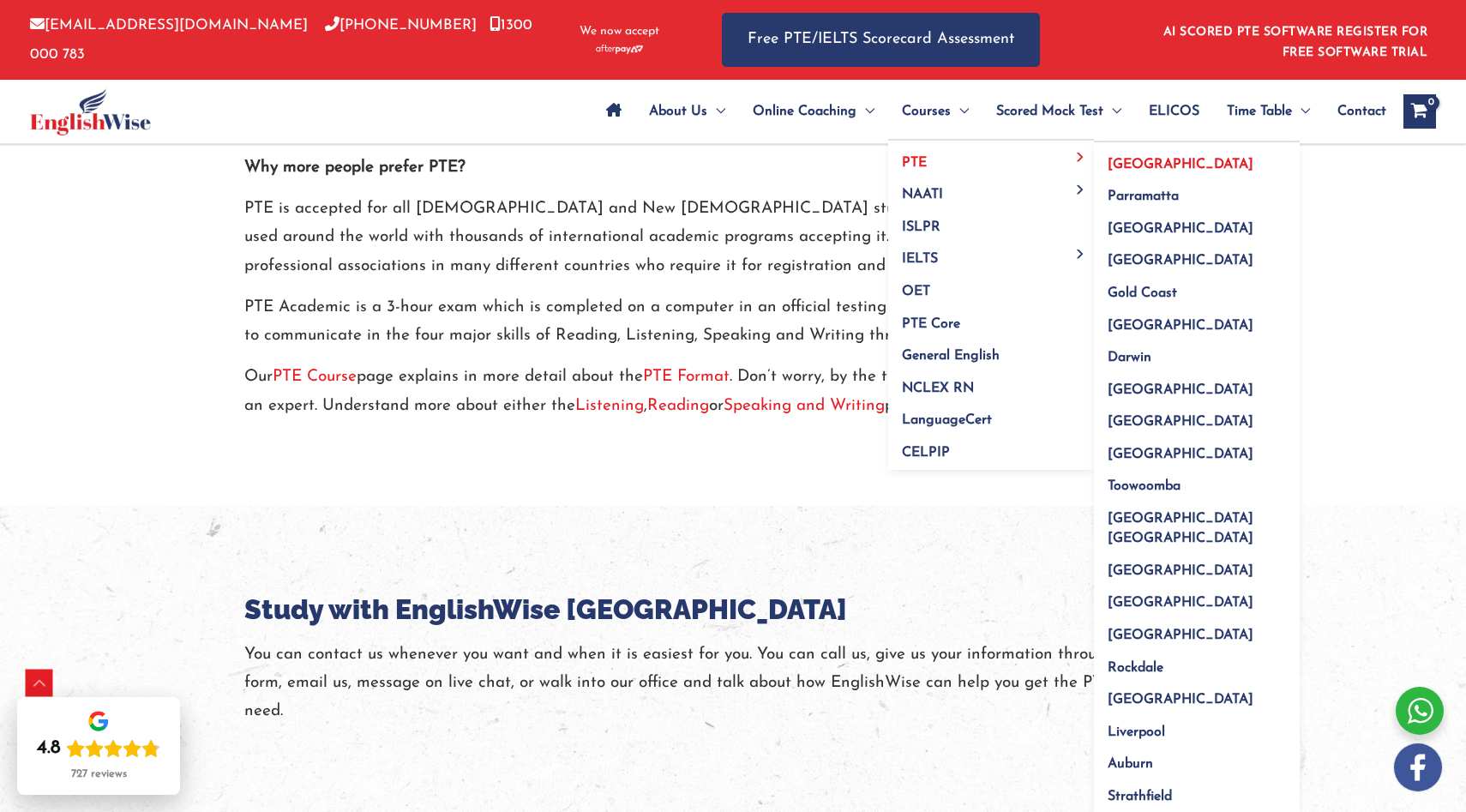
click at [1125, 170] on span "[GEOGRAPHIC_DATA]" at bounding box center [1180, 164] width 146 height 14
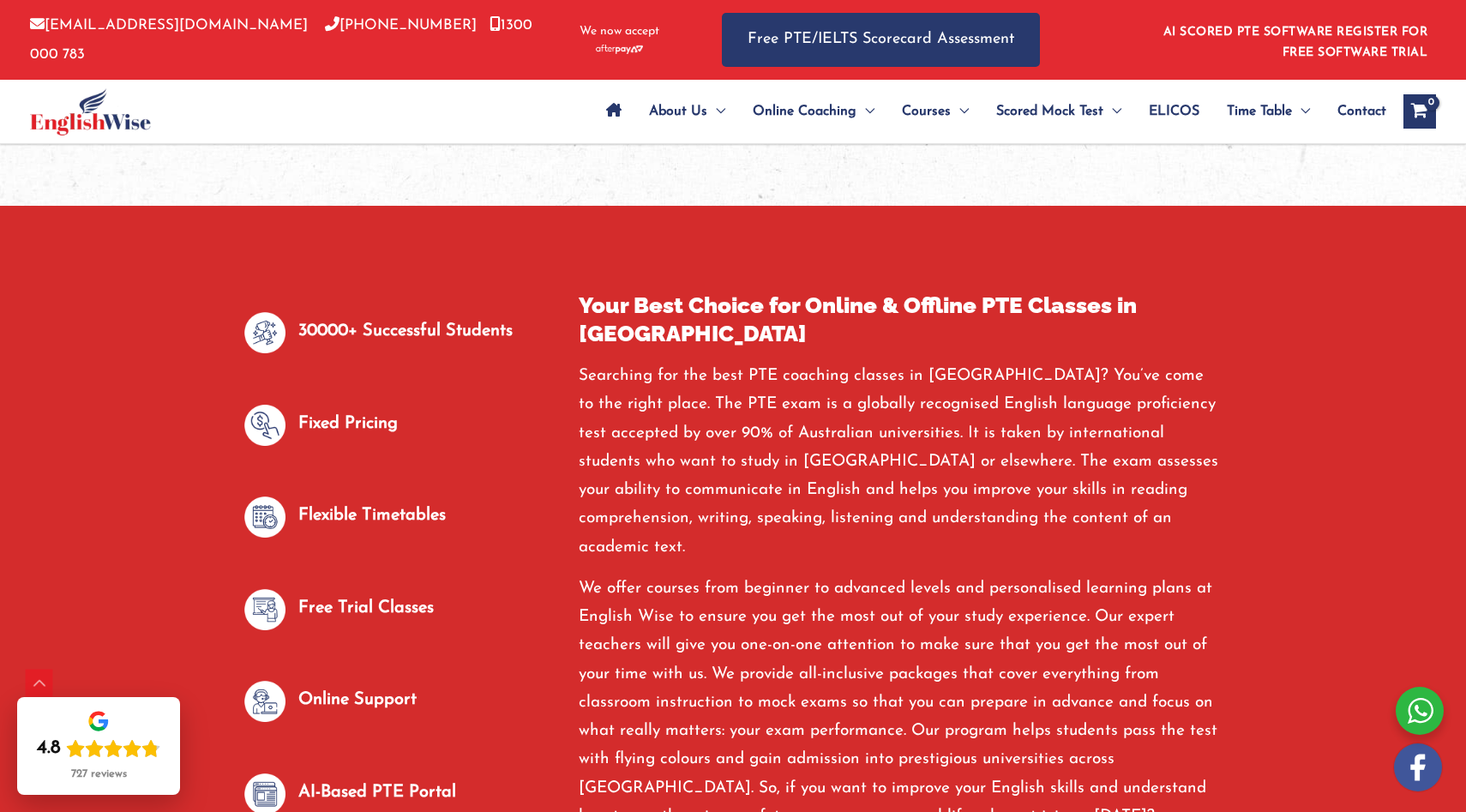
scroll to position [838, 0]
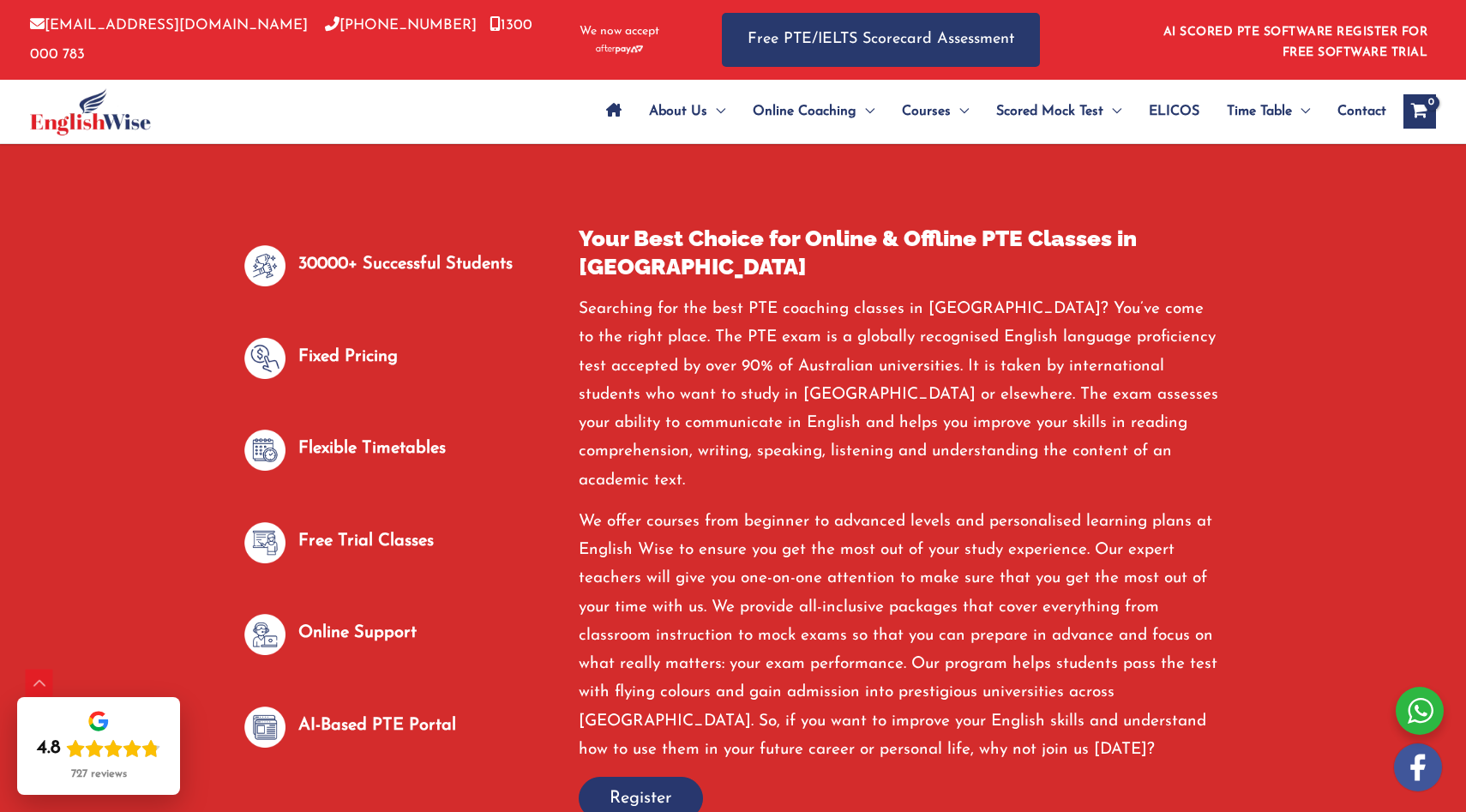
click at [398, 445] on p "Flexible Timetables" at bounding box center [372, 449] width 148 height 29
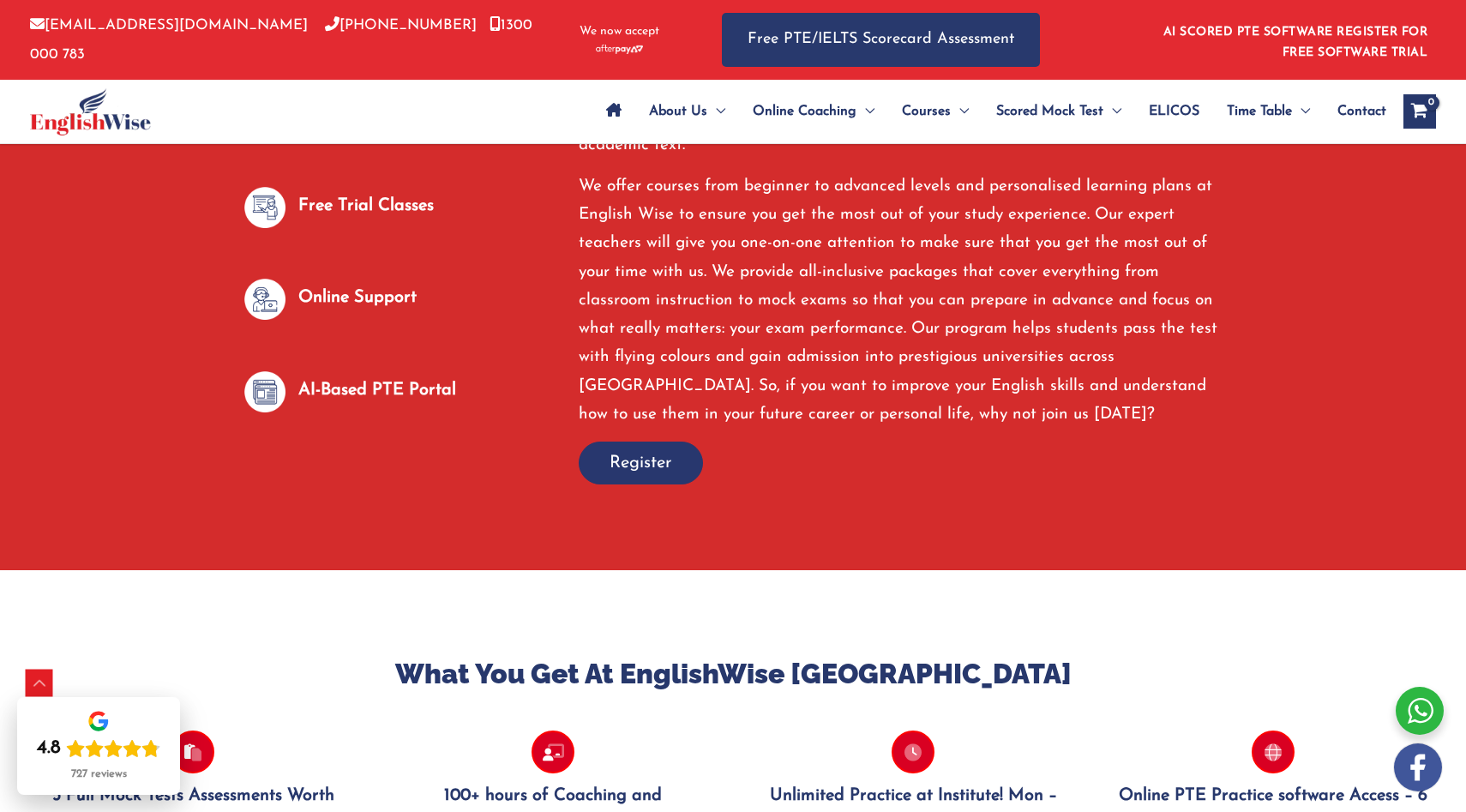
scroll to position [1271, 0]
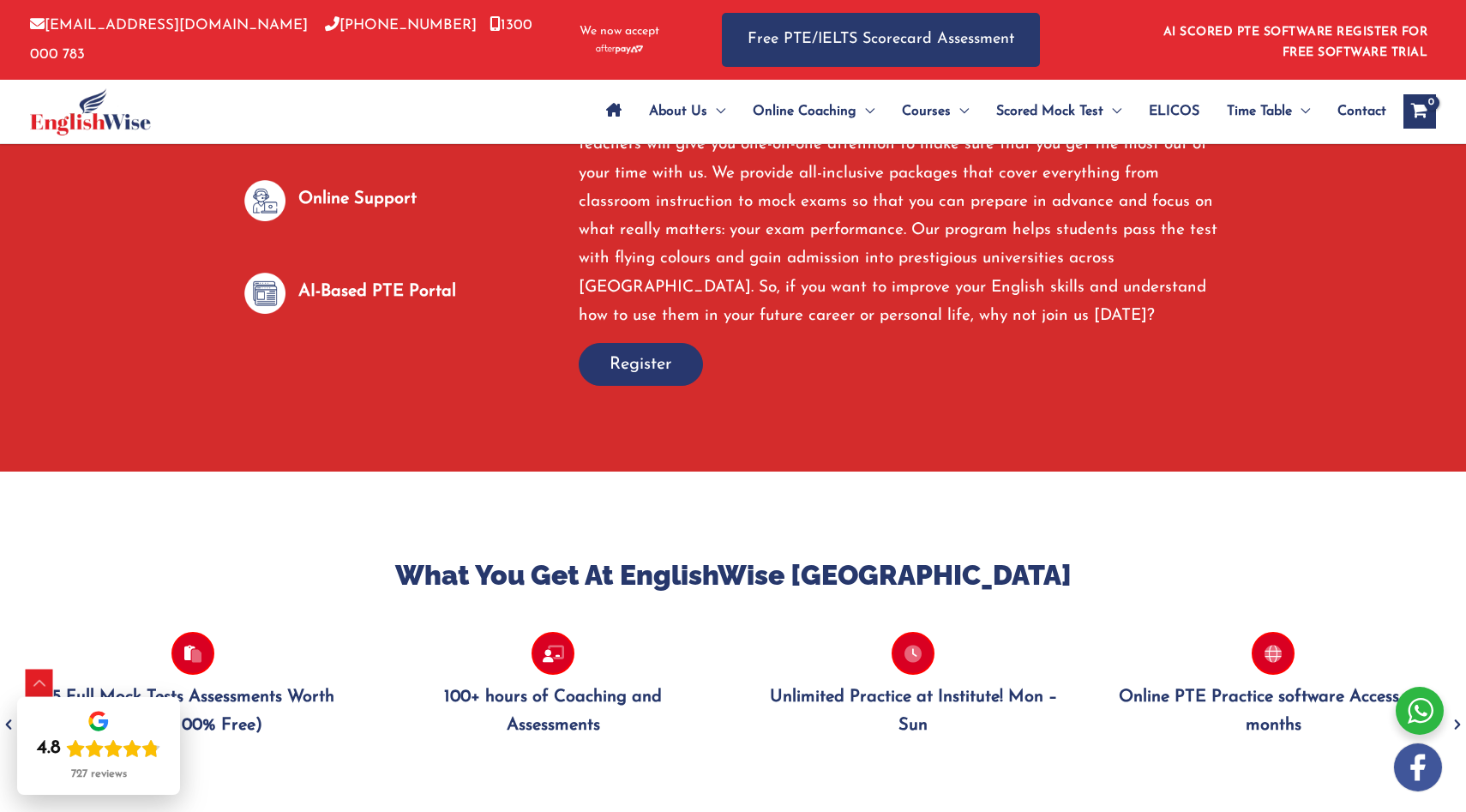
click at [652, 352] on span "Register" at bounding box center [641, 364] width 63 height 24
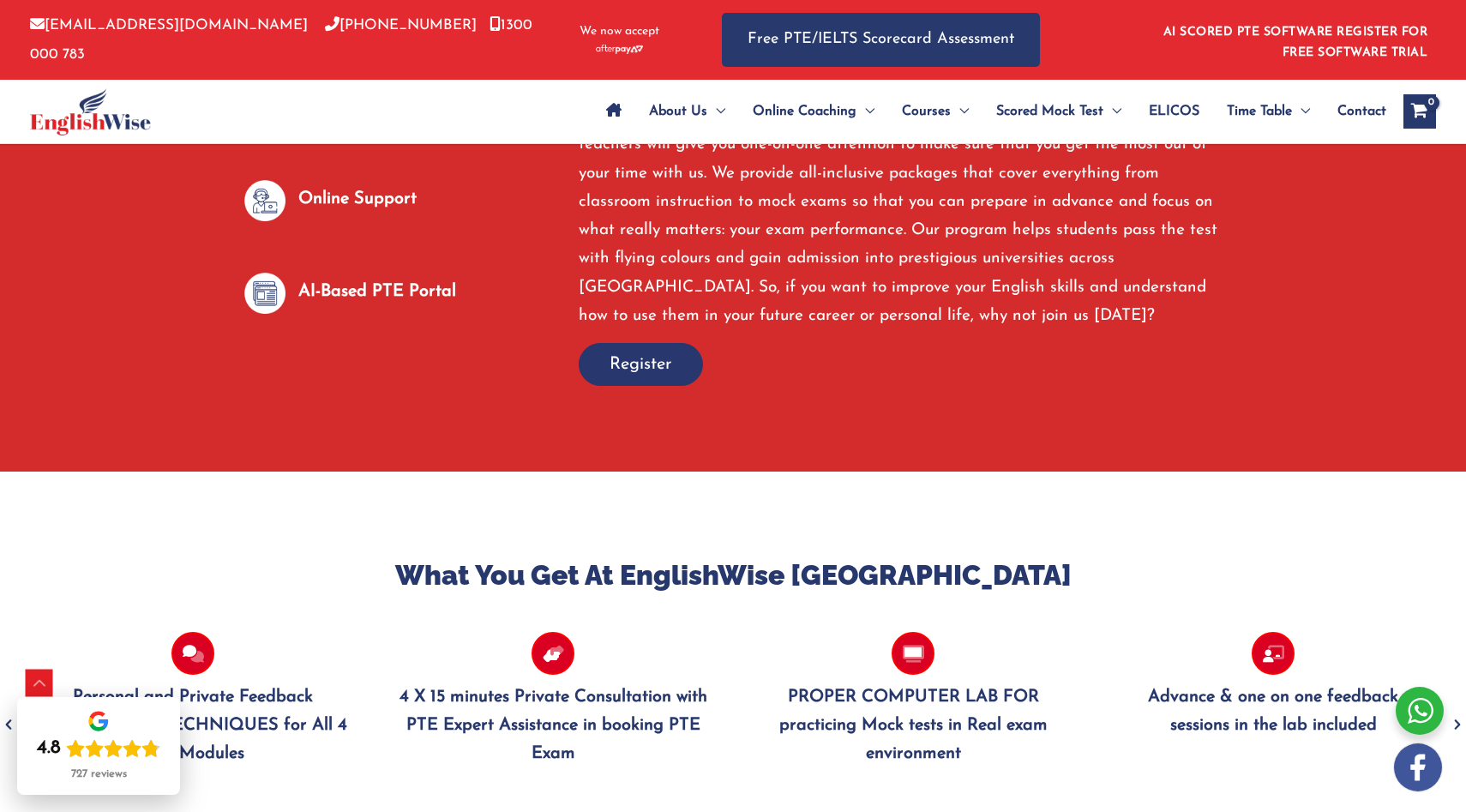
click at [652, 352] on span "Register" at bounding box center [641, 364] width 63 height 24
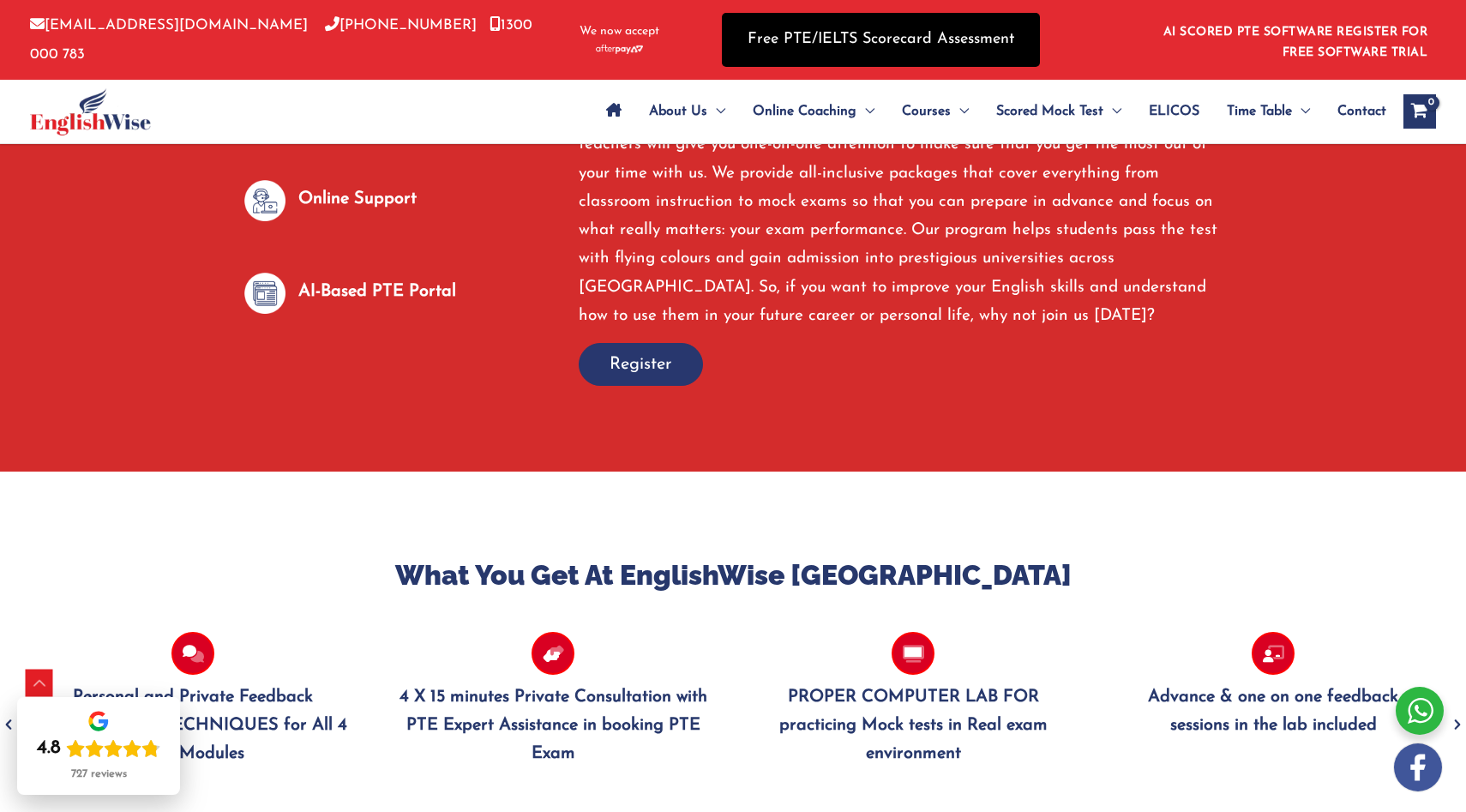
click at [833, 48] on link "Free PTE/IELTS Scorecard Assessment" at bounding box center [880, 39] width 318 height 54
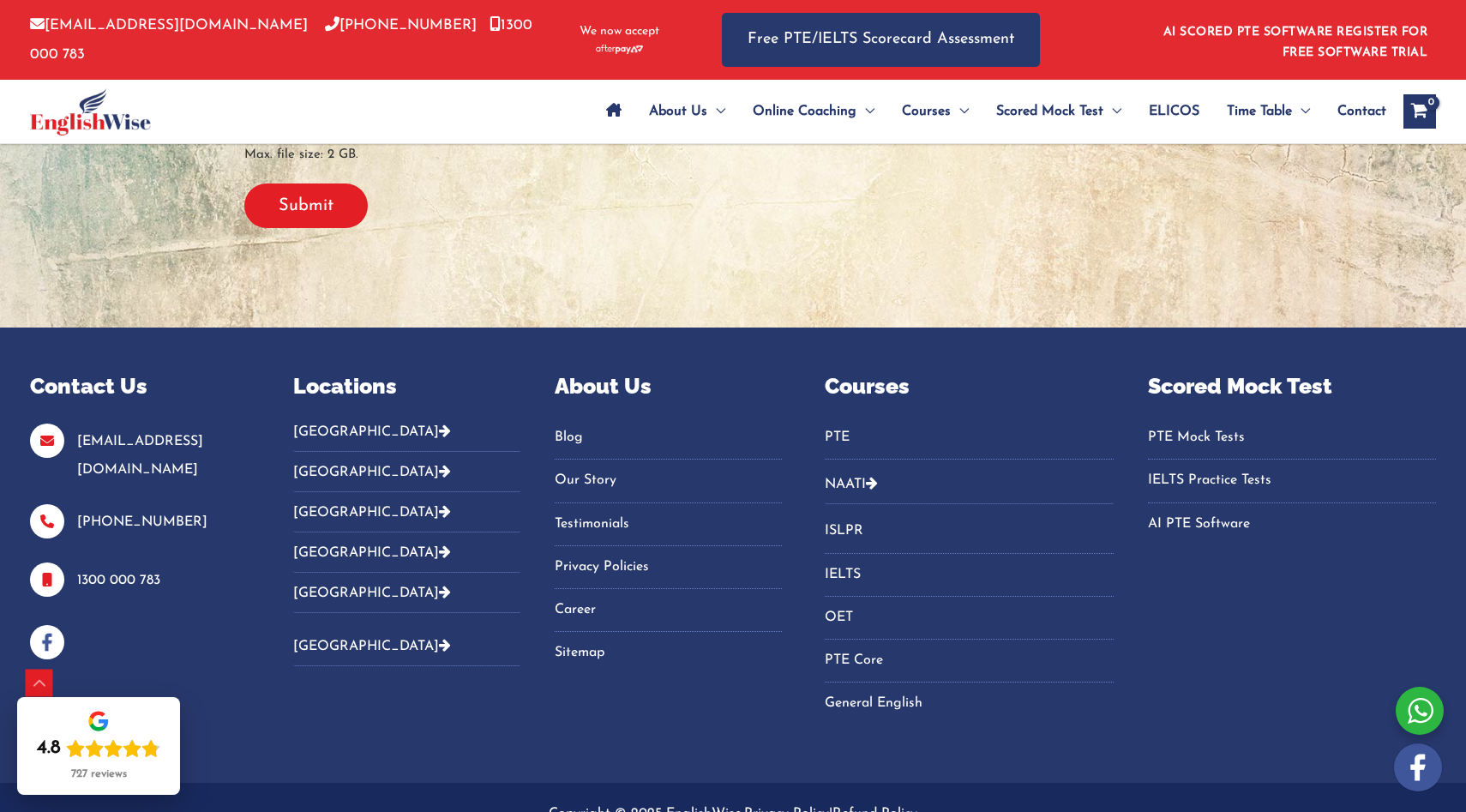
scroll to position [820, 0]
